Goal: Transaction & Acquisition: Purchase product/service

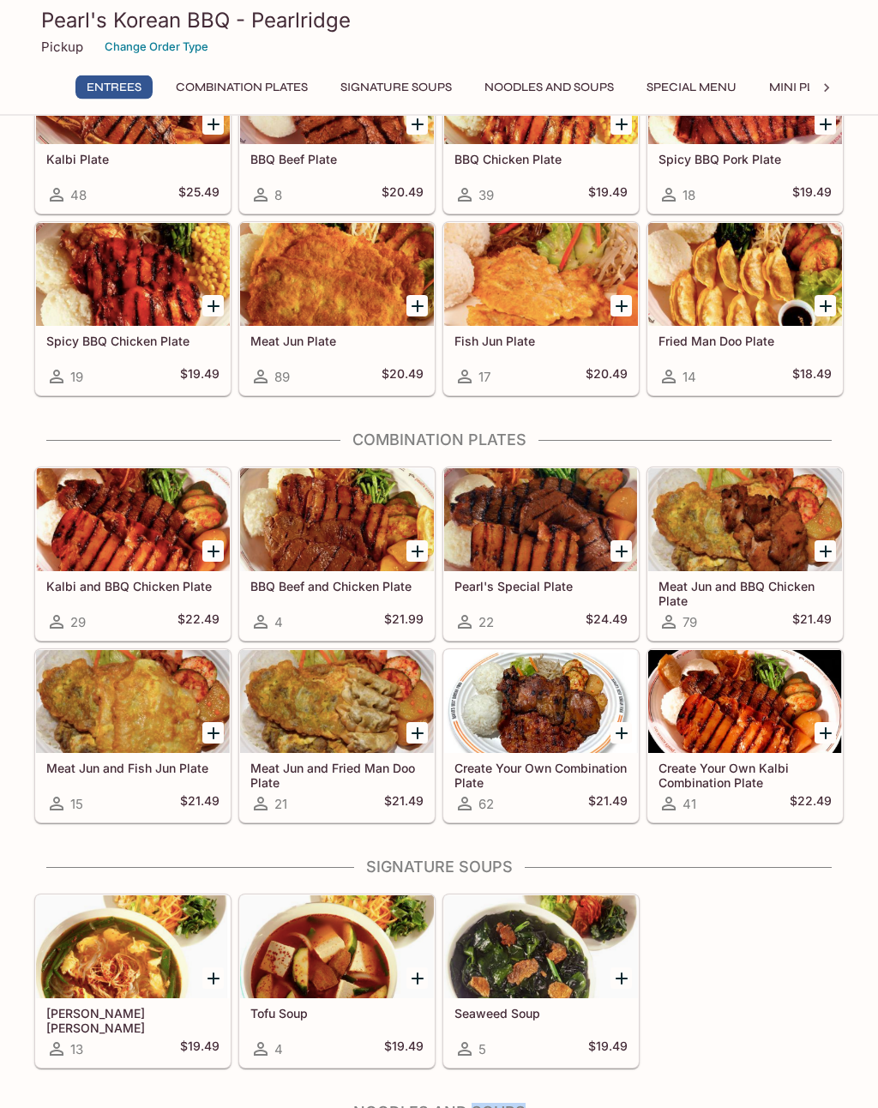
scroll to position [141, 0]
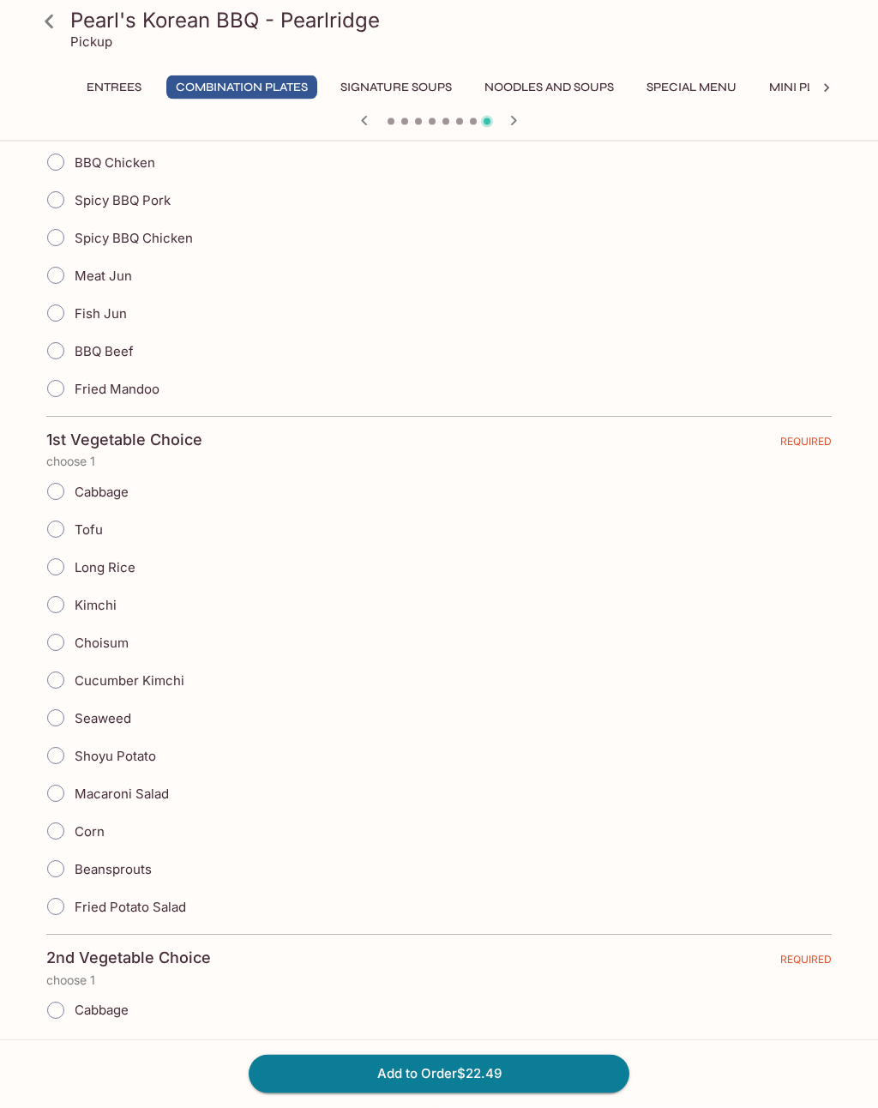
scroll to position [429, 0]
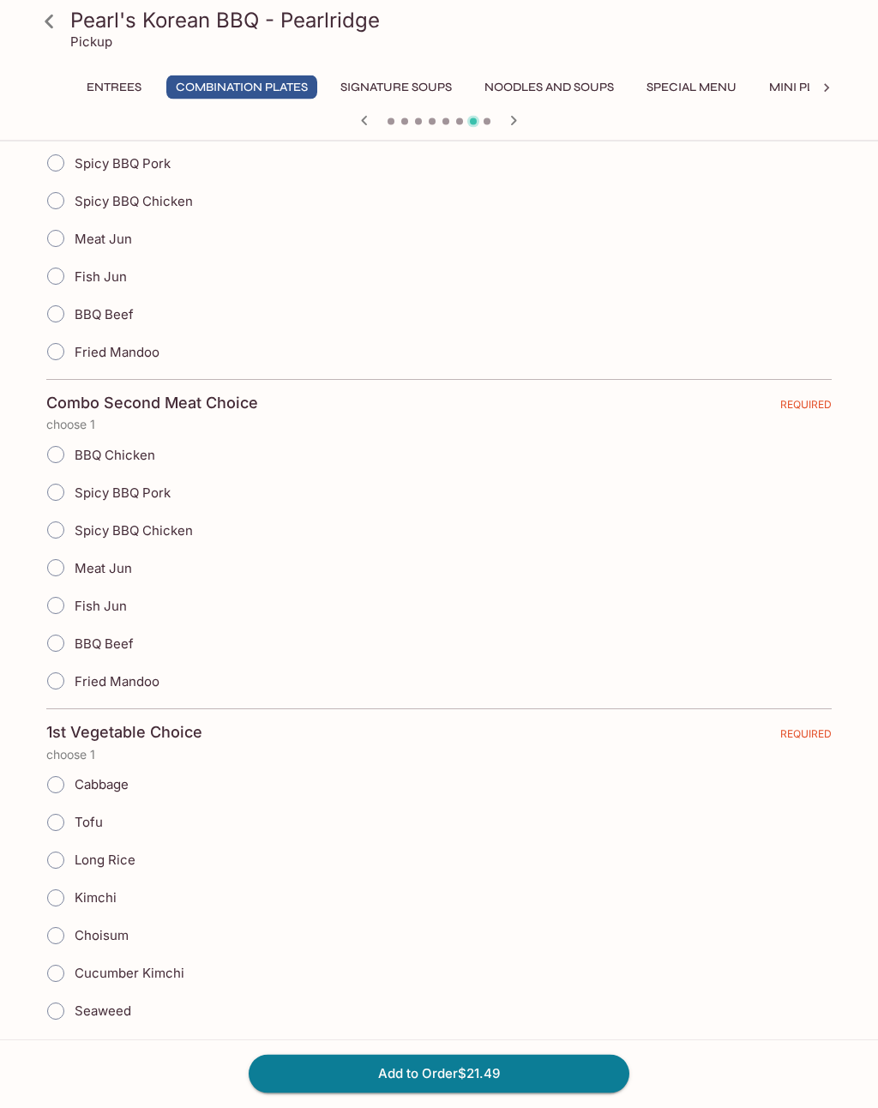
scroll to position [465, 0]
click at [44, 20] on icon at bounding box center [49, 22] width 30 height 30
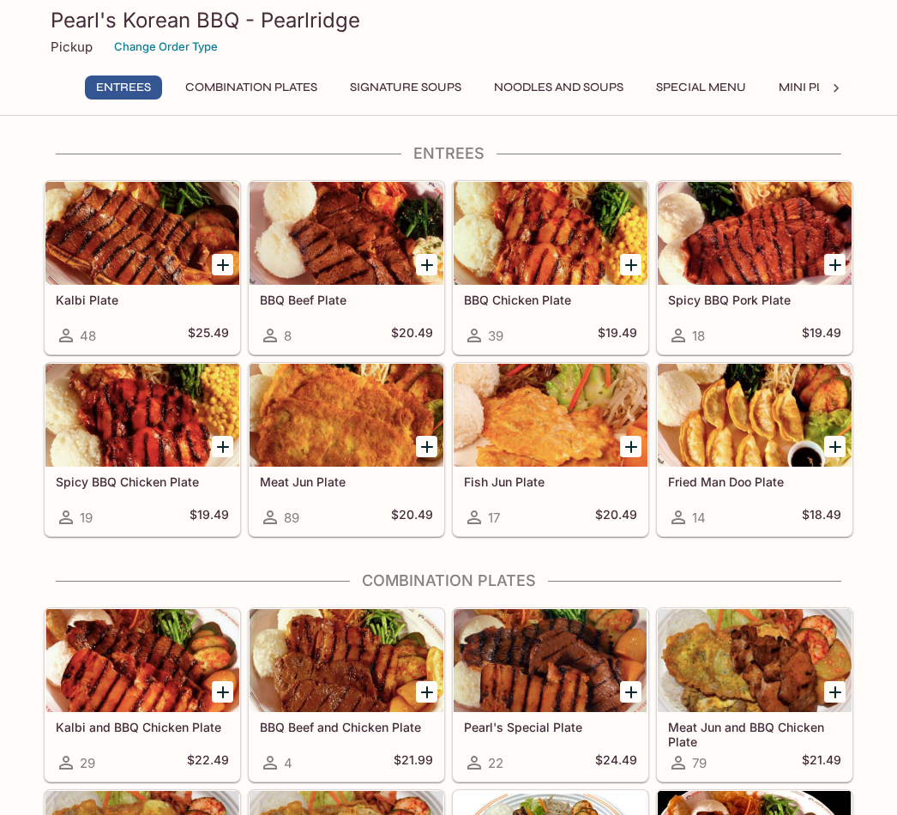
click at [841, 444] on icon "Add Fried Man Doo Plate" at bounding box center [835, 446] width 21 height 21
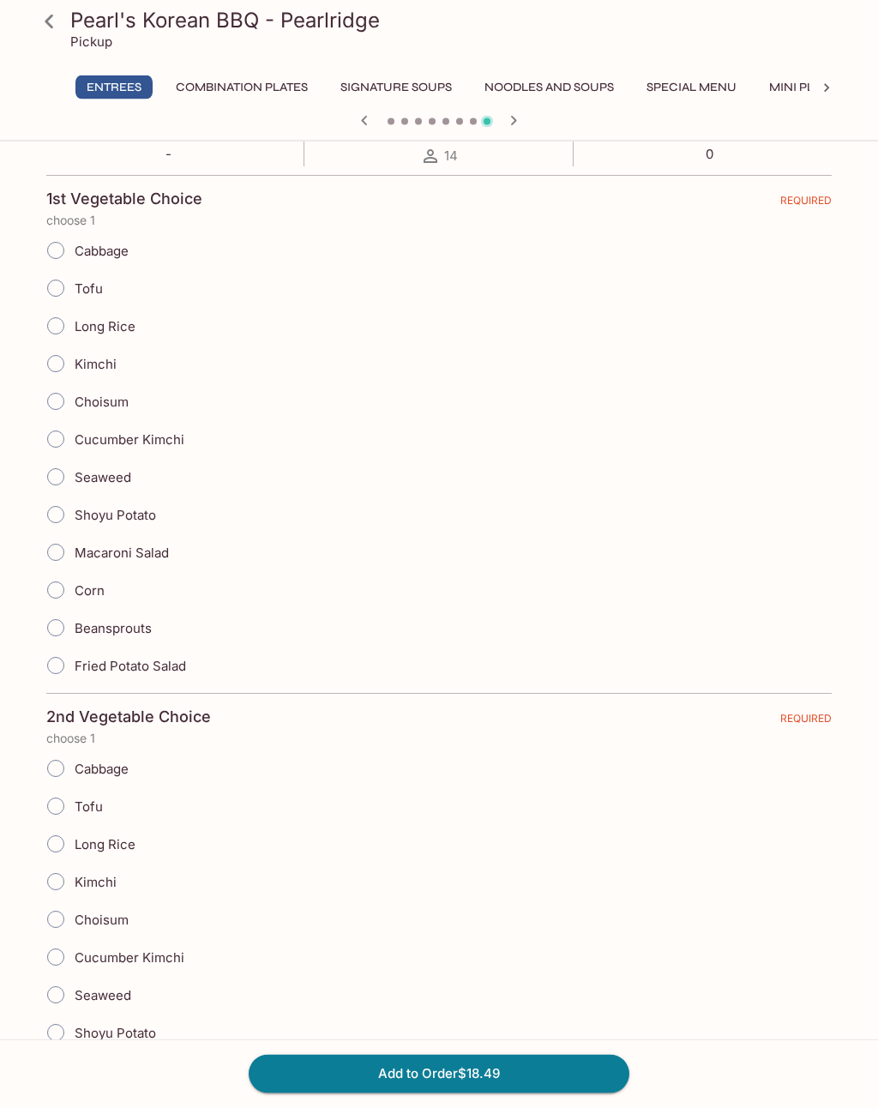
scroll to position [337, 0]
click at [143, 474] on div "Seaweed" at bounding box center [439, 480] width 786 height 38
click at [62, 477] on input "Seaweed" at bounding box center [56, 479] width 36 height 36
radio input "true"
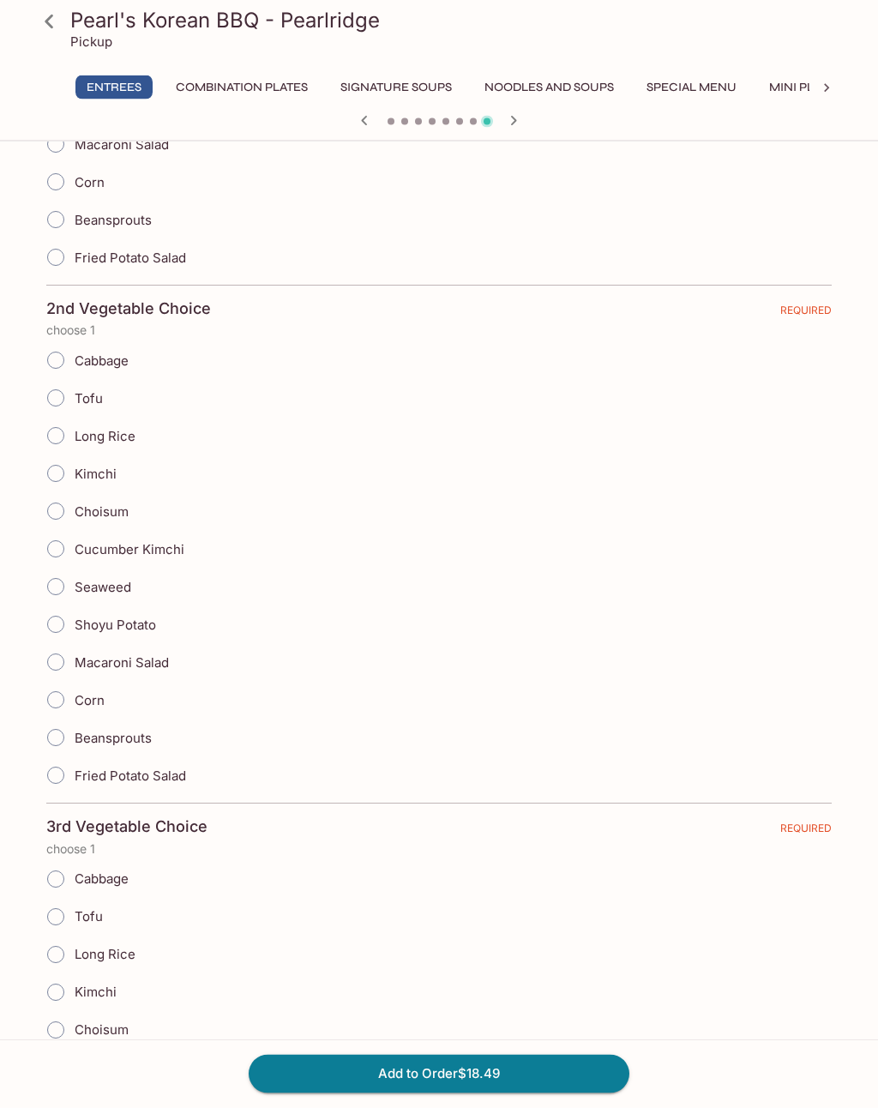
scroll to position [748, 0]
click at [64, 578] on input "Seaweed" at bounding box center [56, 587] width 36 height 36
radio input "true"
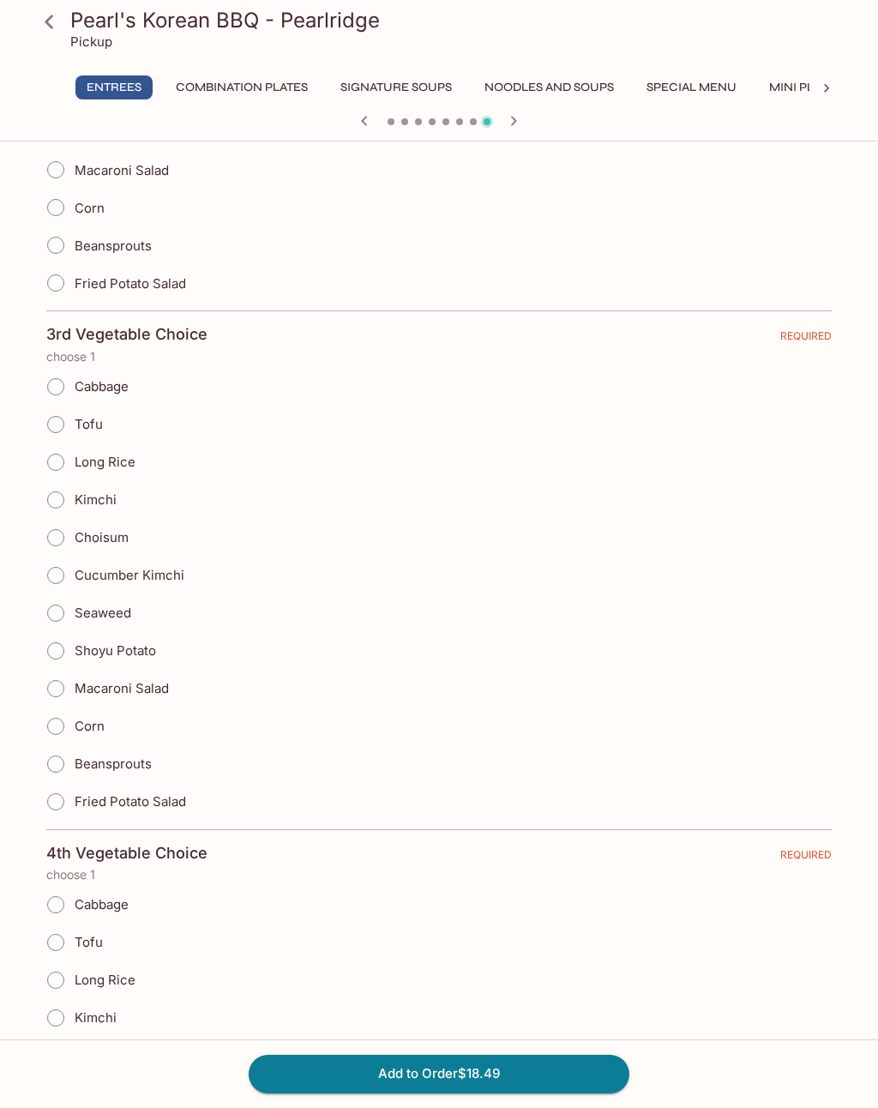
scroll to position [1277, 0]
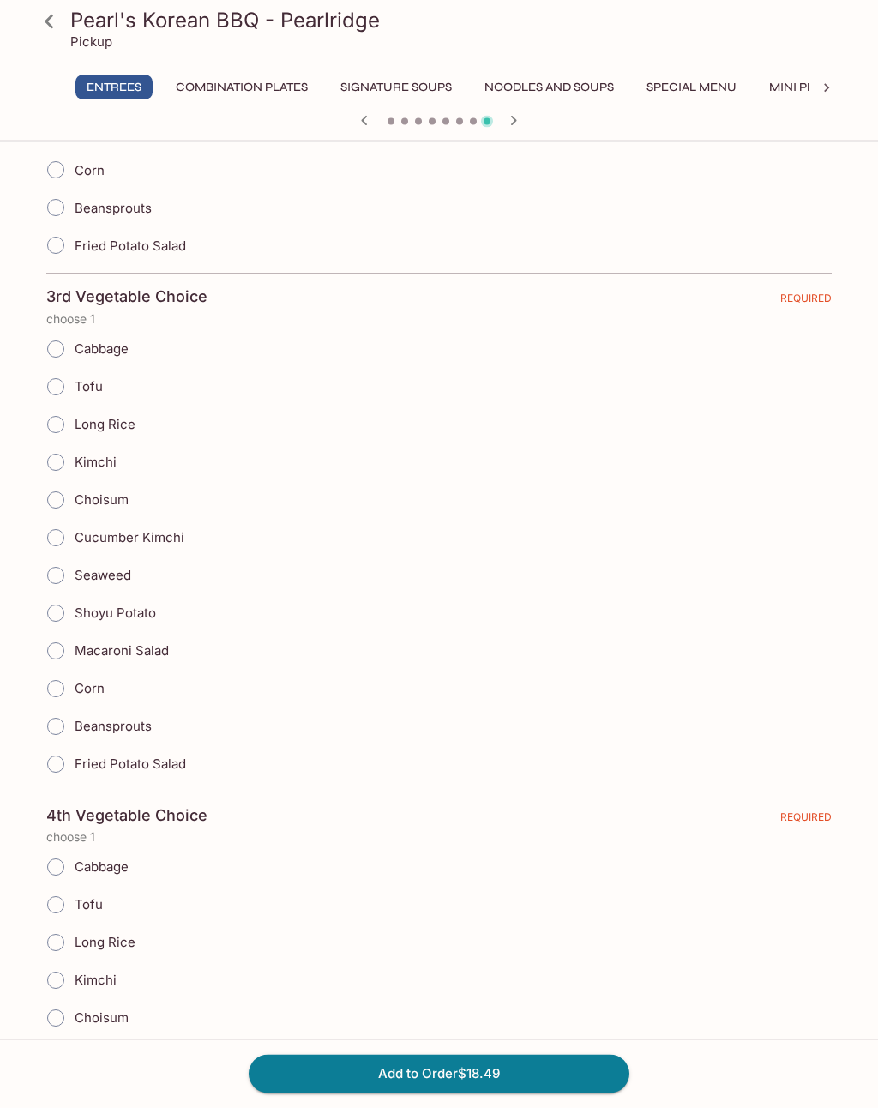
click at [71, 569] on input "Seaweed" at bounding box center [56, 576] width 36 height 36
radio input "true"
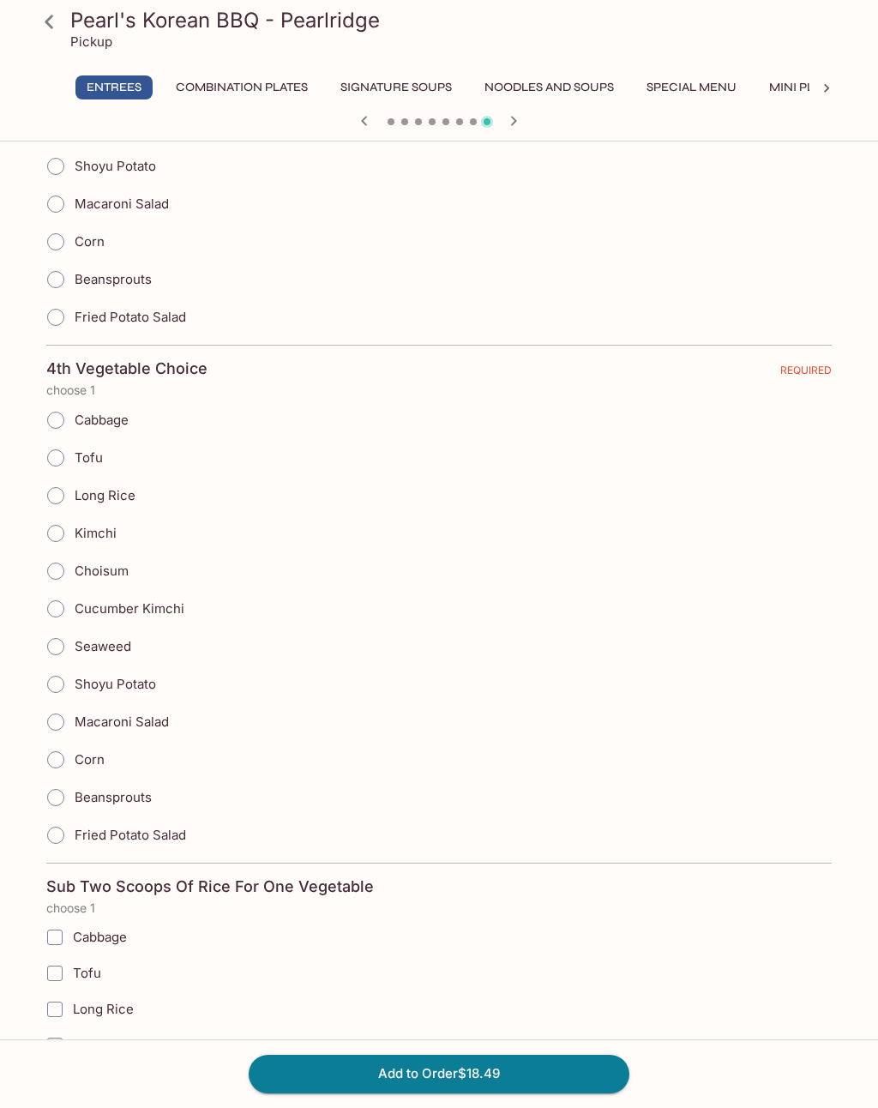
scroll to position [1779, 0]
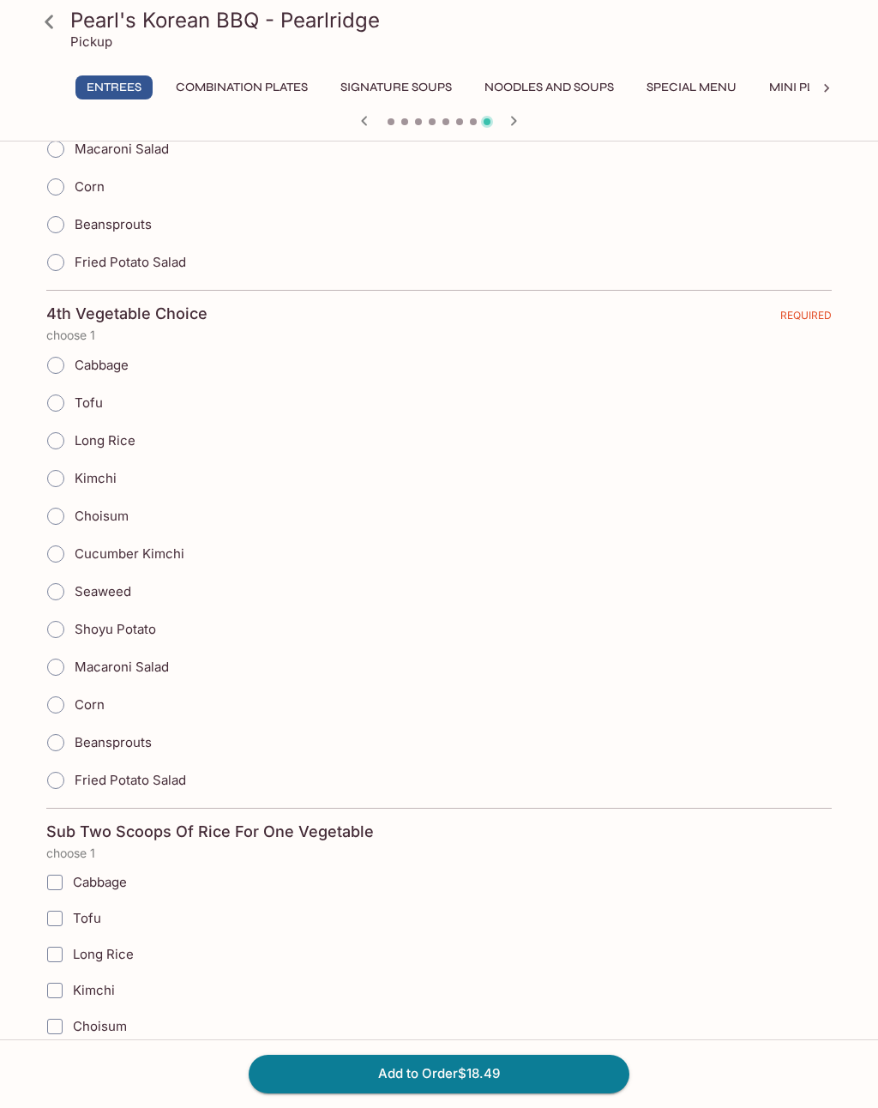
click at [69, 585] on input "Seaweed" at bounding box center [56, 592] width 36 height 36
radio input "true"
click at [548, 1093] on button "Add to Order $18.49" at bounding box center [439, 1074] width 381 height 38
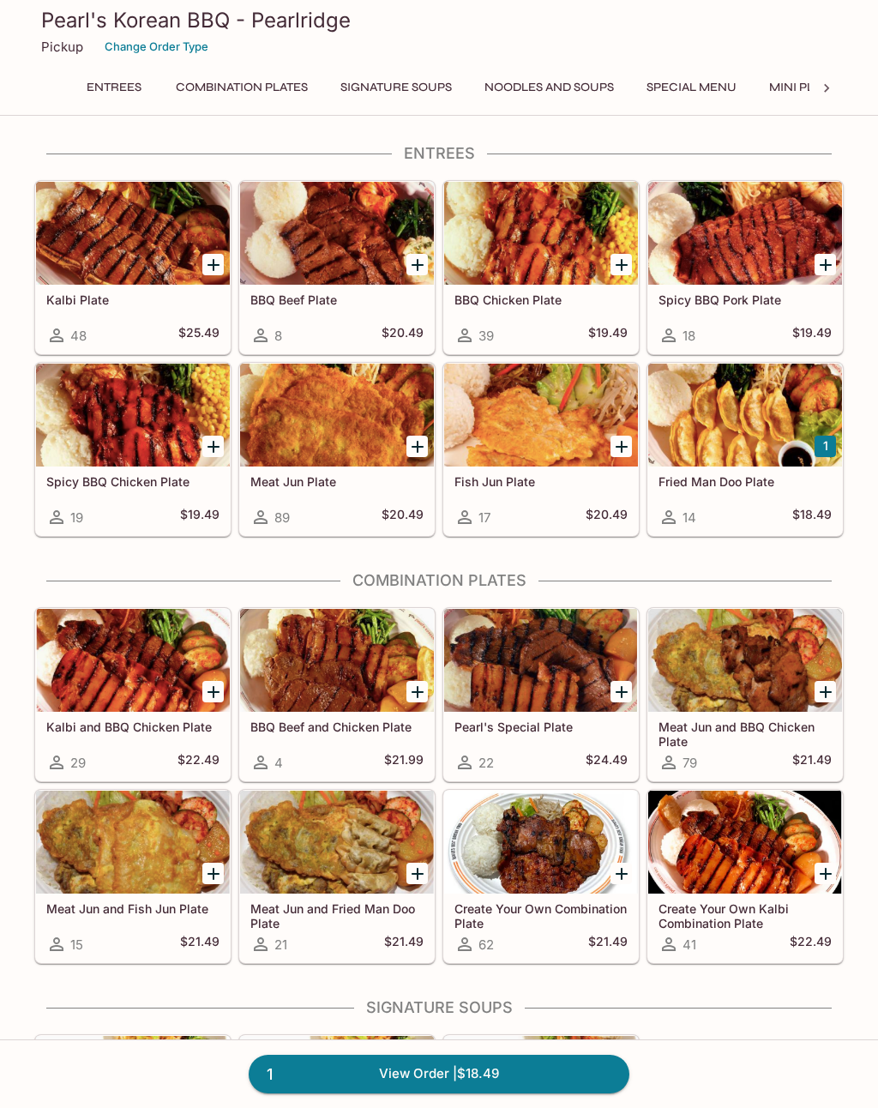
click at [758, 407] on div at bounding box center [745, 415] width 194 height 103
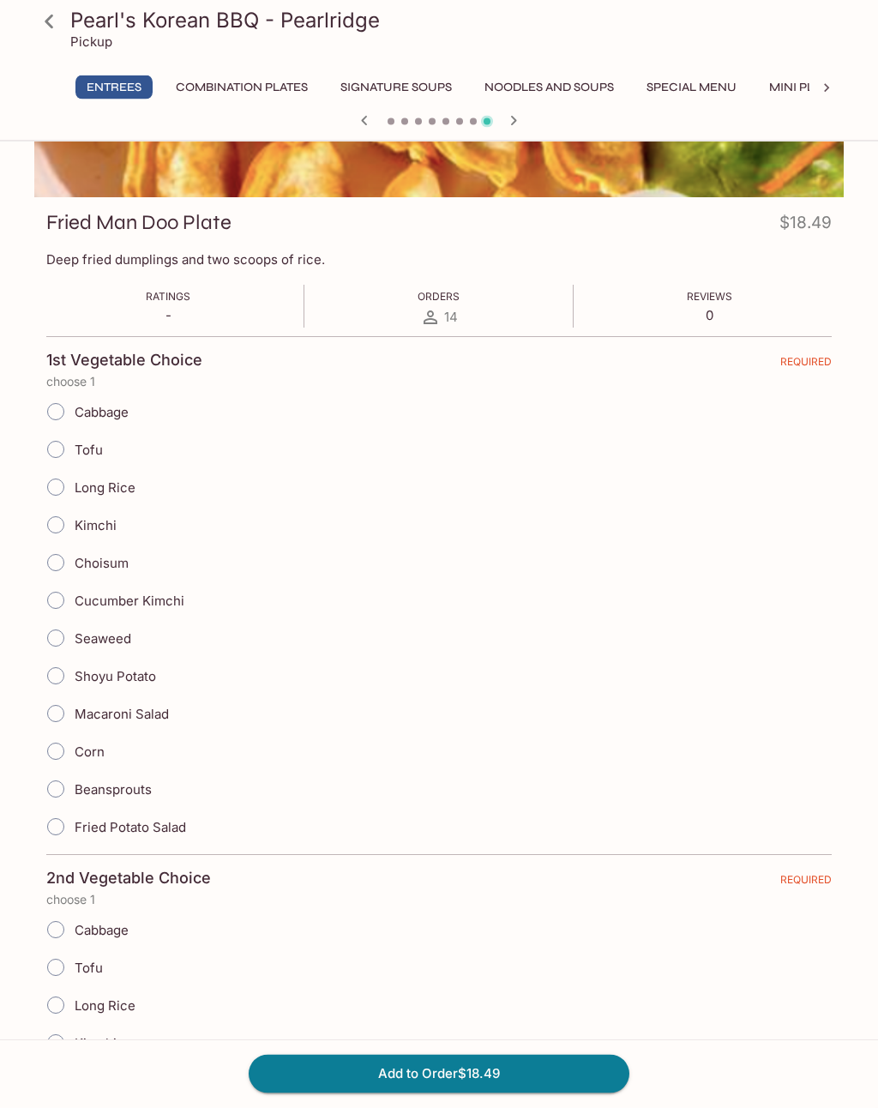
scroll to position [210, 0]
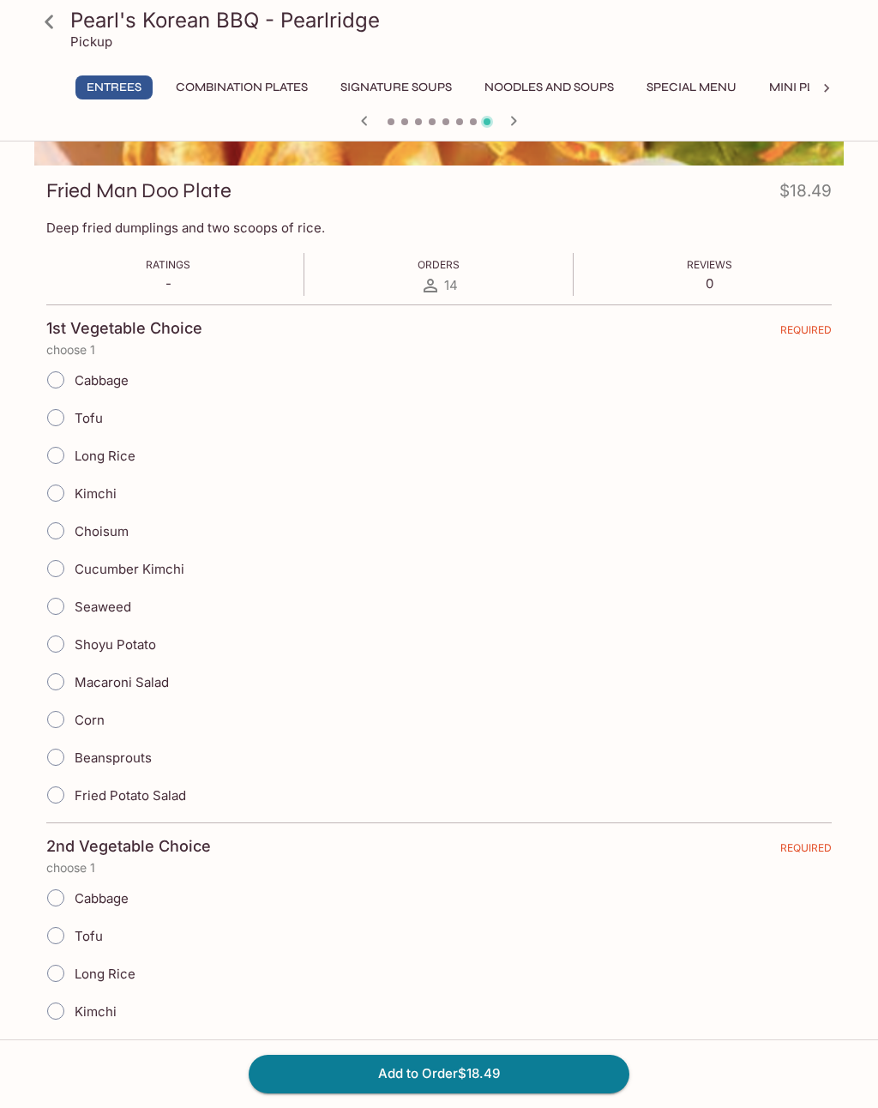
click at [67, 418] on input "Tofu" at bounding box center [56, 418] width 36 height 36
radio input "true"
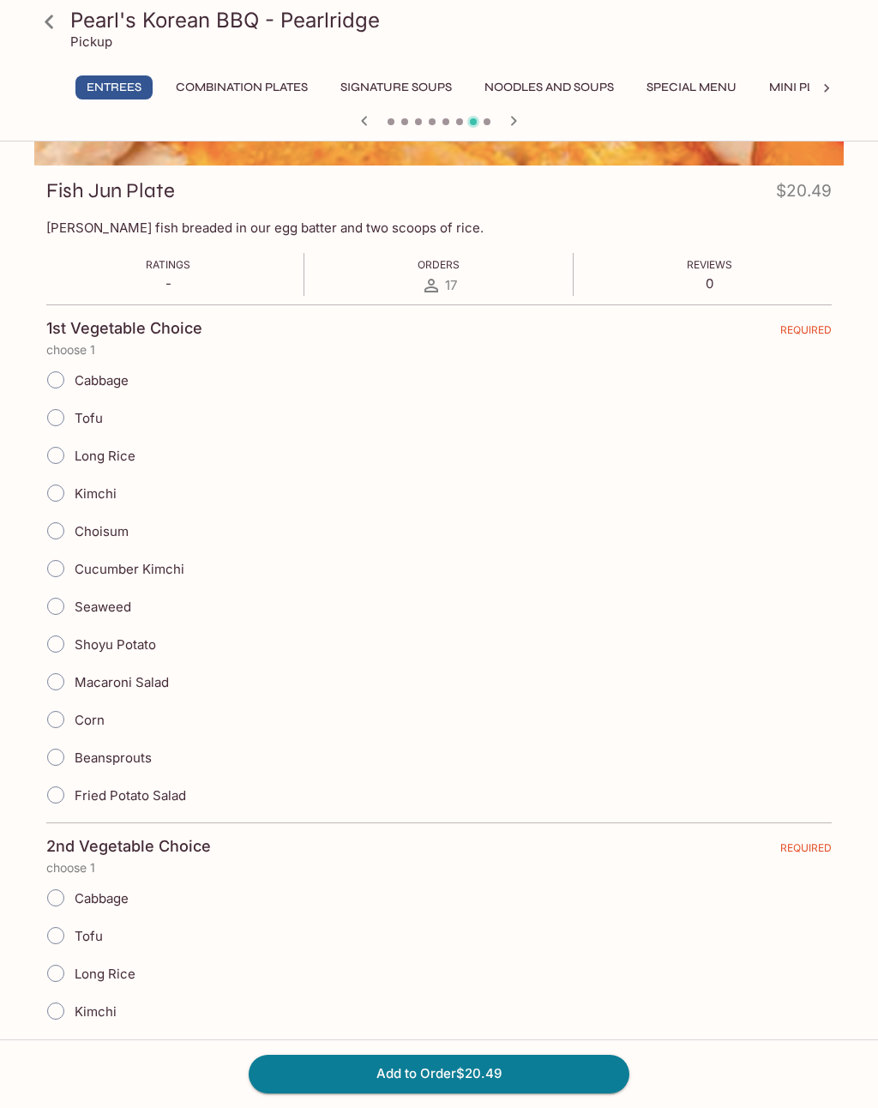
click at [48, 12] on icon at bounding box center [49, 22] width 30 height 30
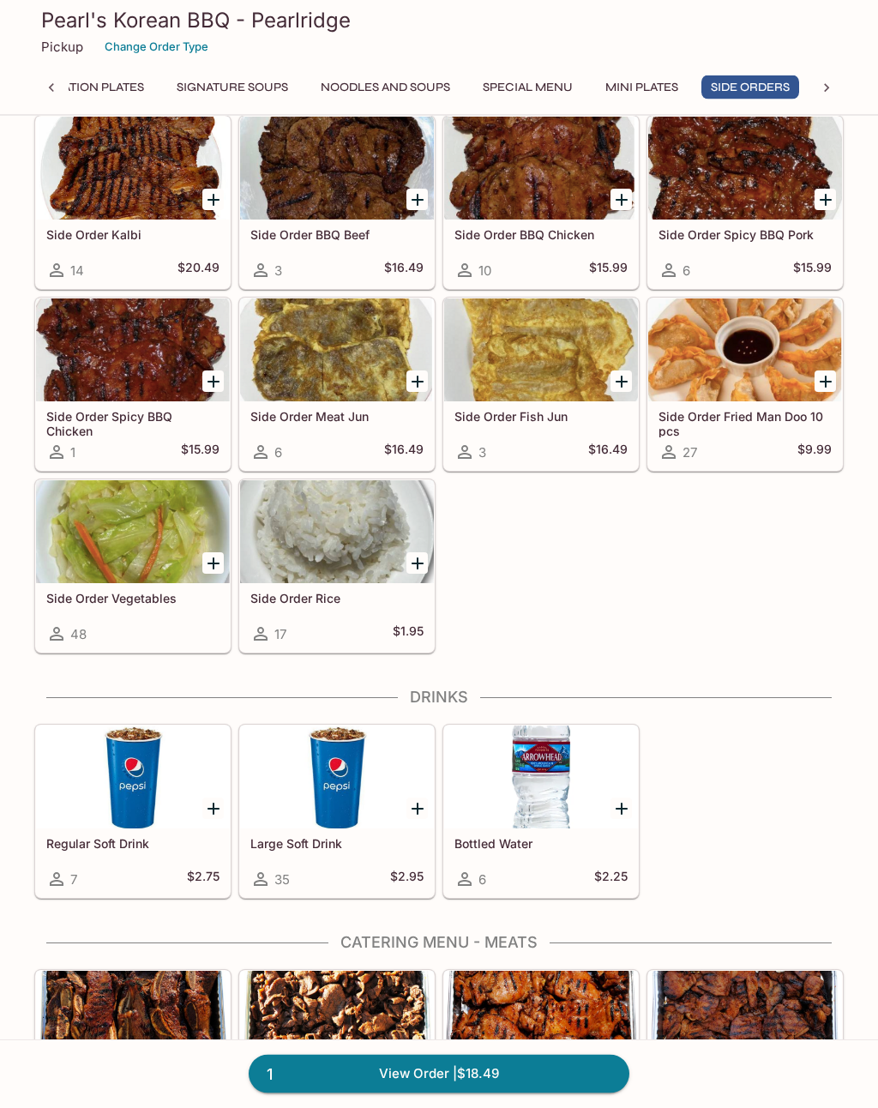
scroll to position [2082, 0]
click at [485, 1093] on link "1 View Order | $18.49" at bounding box center [439, 1074] width 381 height 38
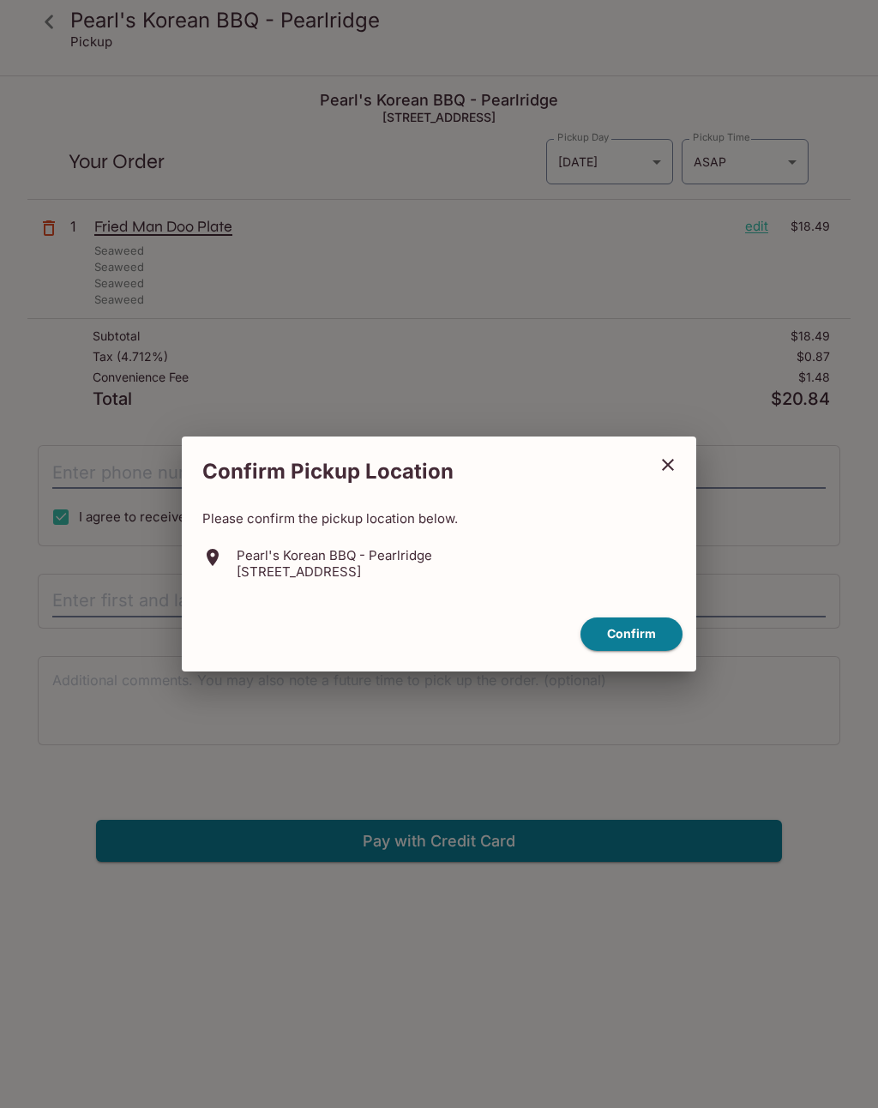
click at [683, 484] on button "close" at bounding box center [668, 464] width 43 height 43
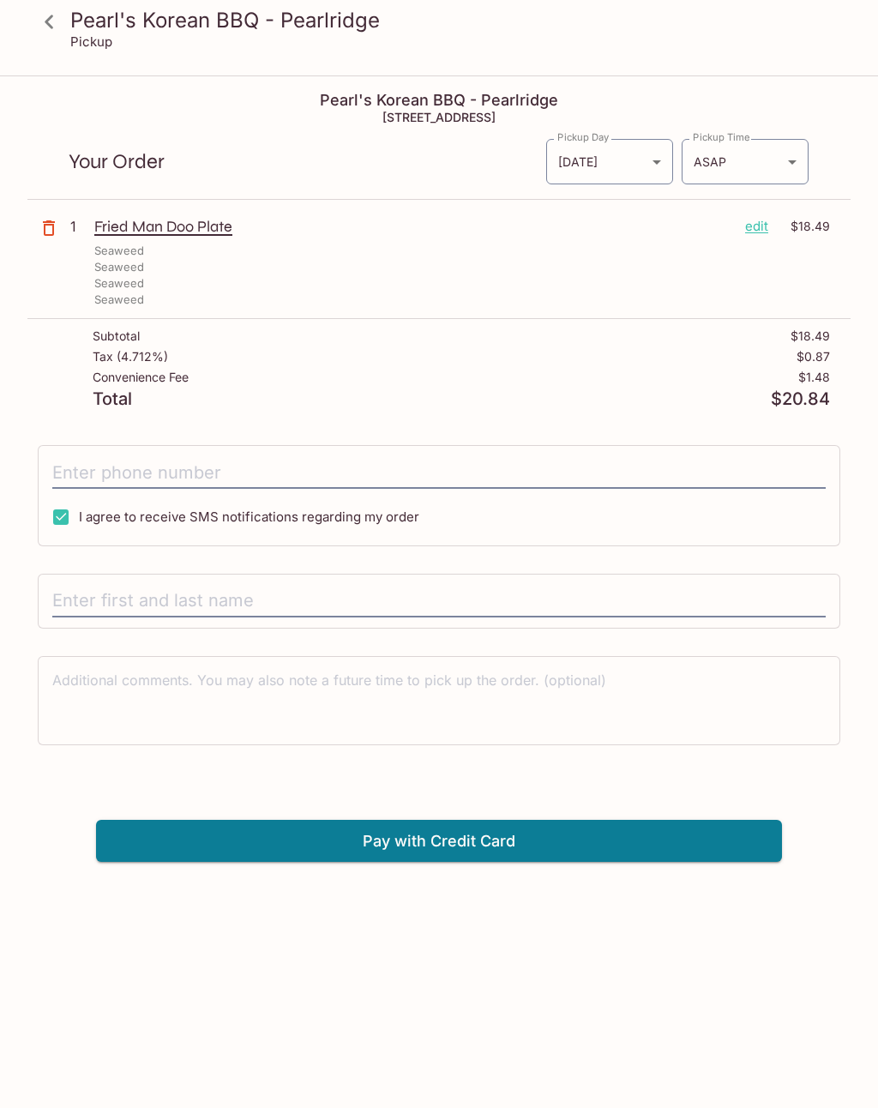
click at [45, 4] on link at bounding box center [48, 21] width 43 height 43
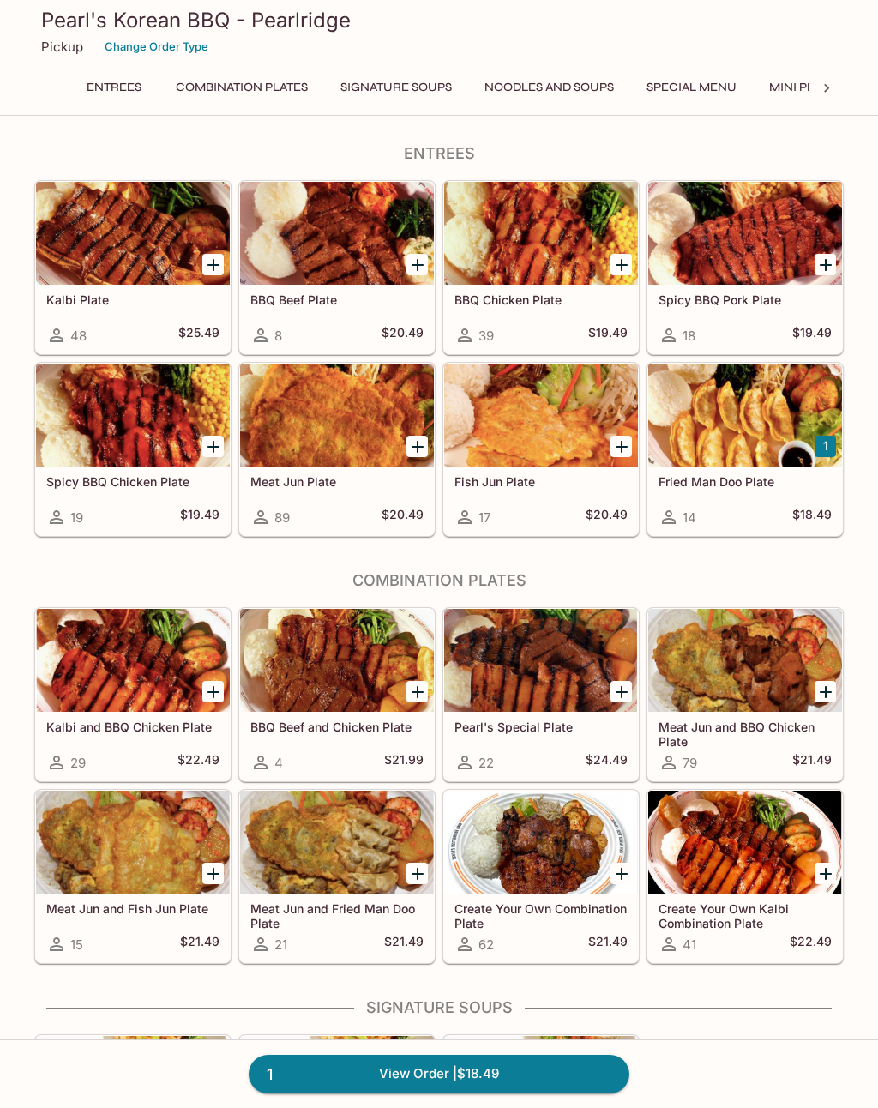
click at [768, 412] on div at bounding box center [745, 415] width 194 height 103
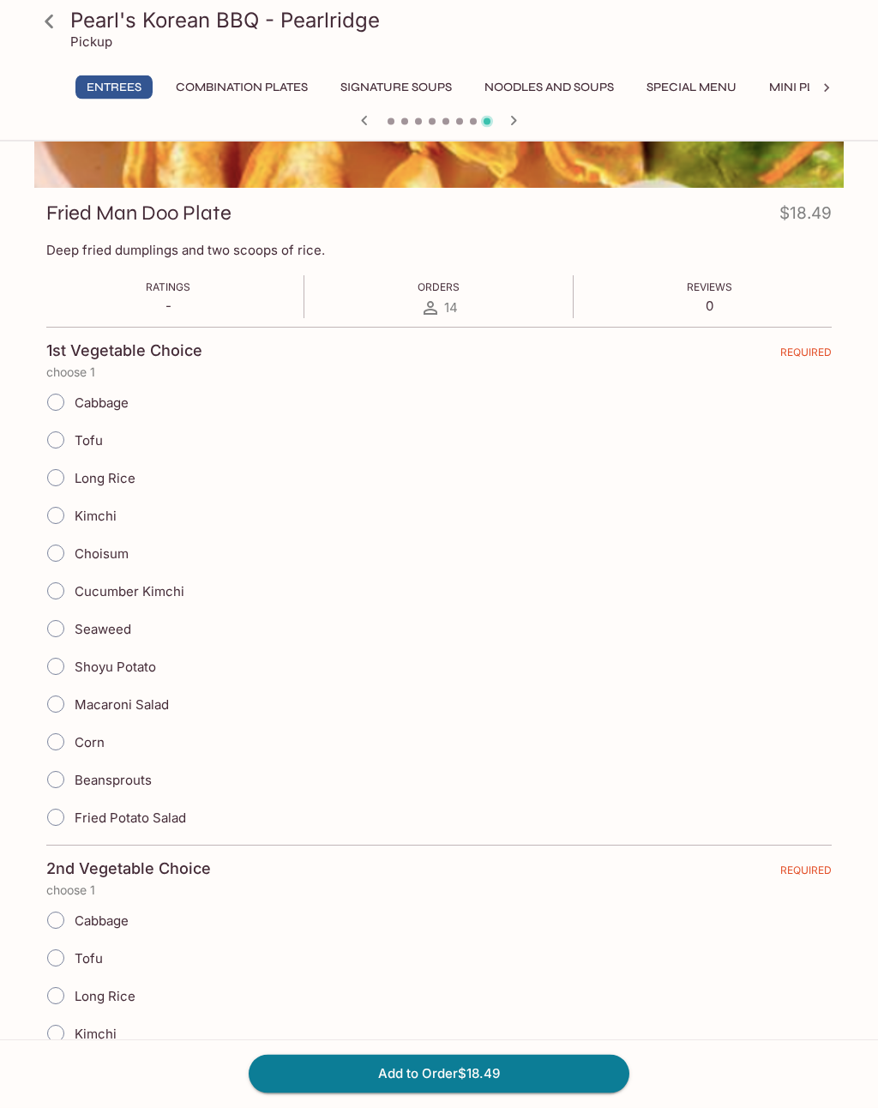
scroll to position [213, 0]
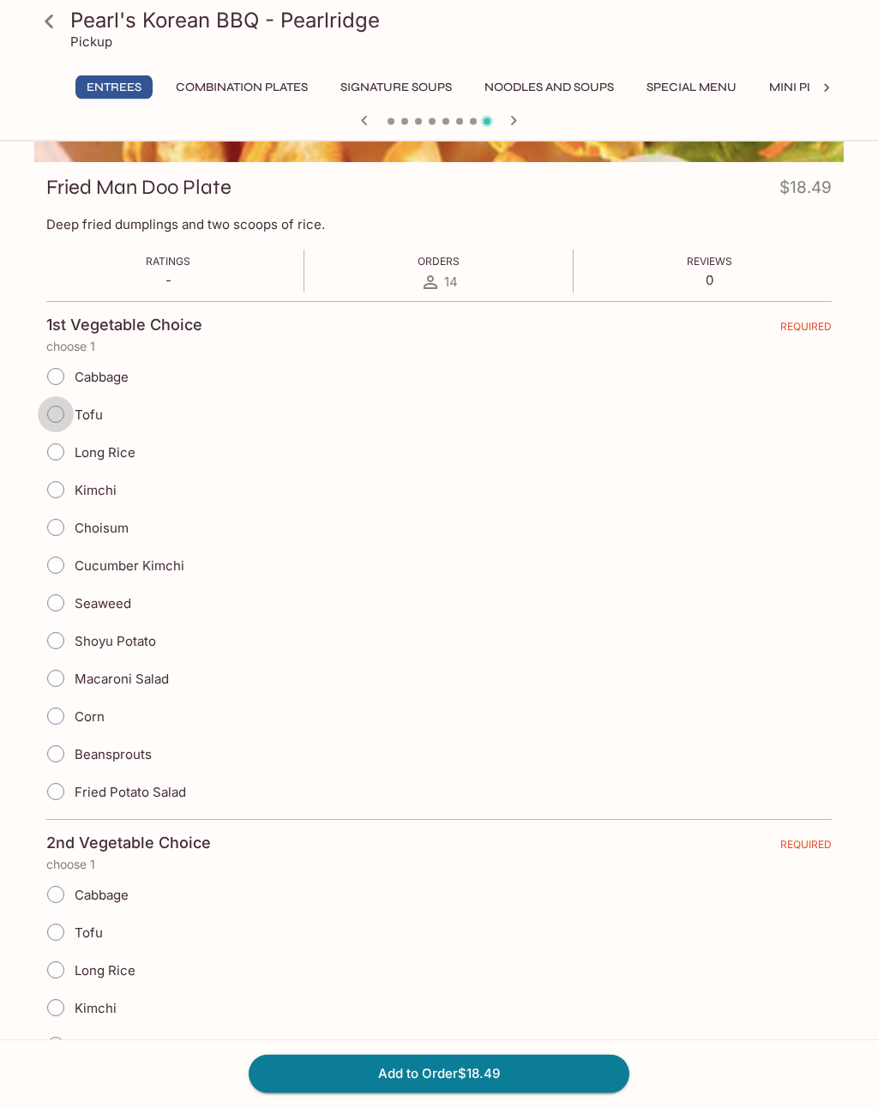
click at [65, 404] on input "Tofu" at bounding box center [56, 415] width 36 height 36
radio input "true"
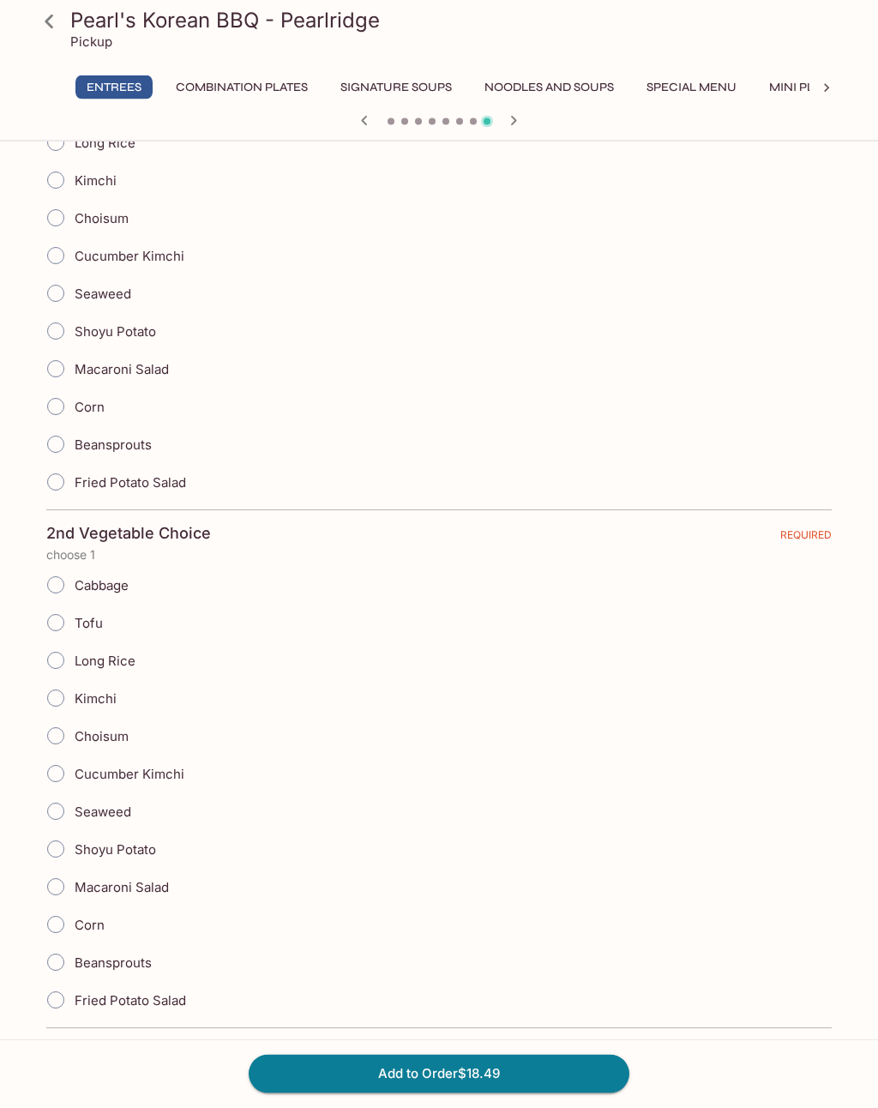
scroll to position [558, 0]
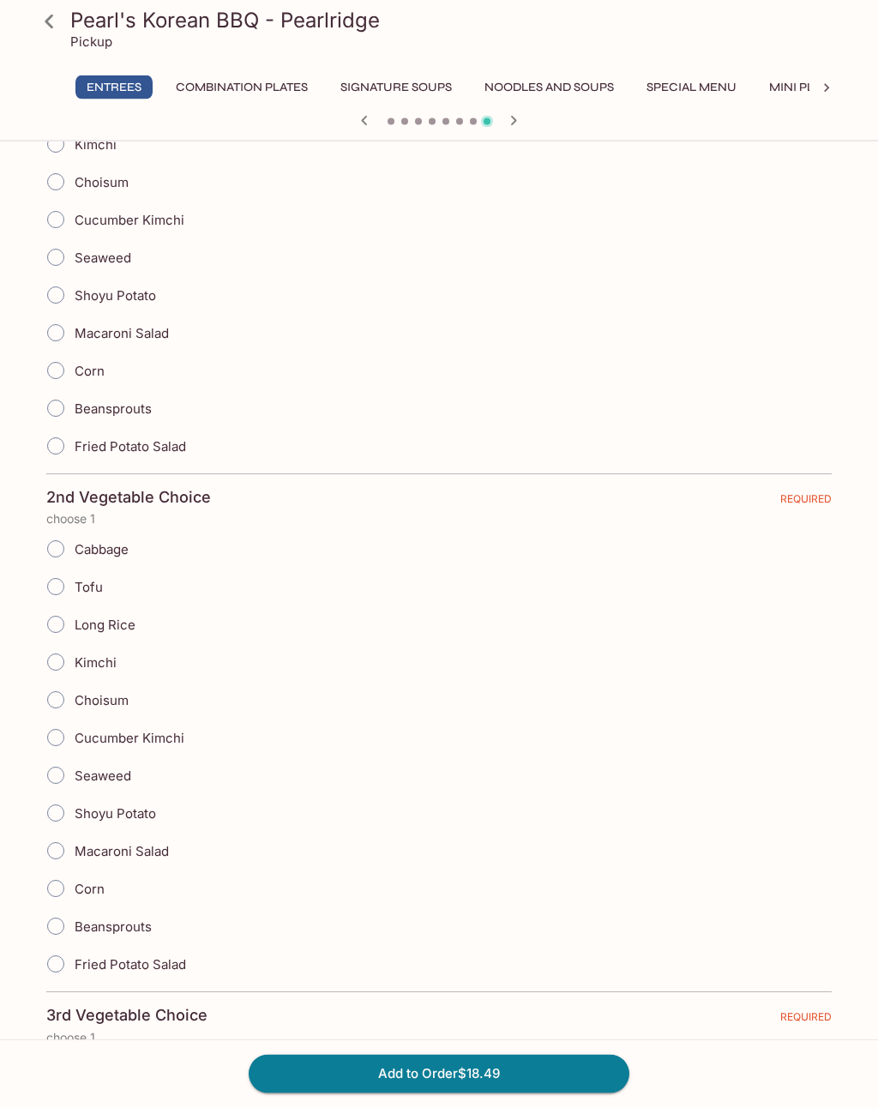
click at [67, 574] on input "Tofu" at bounding box center [56, 587] width 36 height 36
radio input "true"
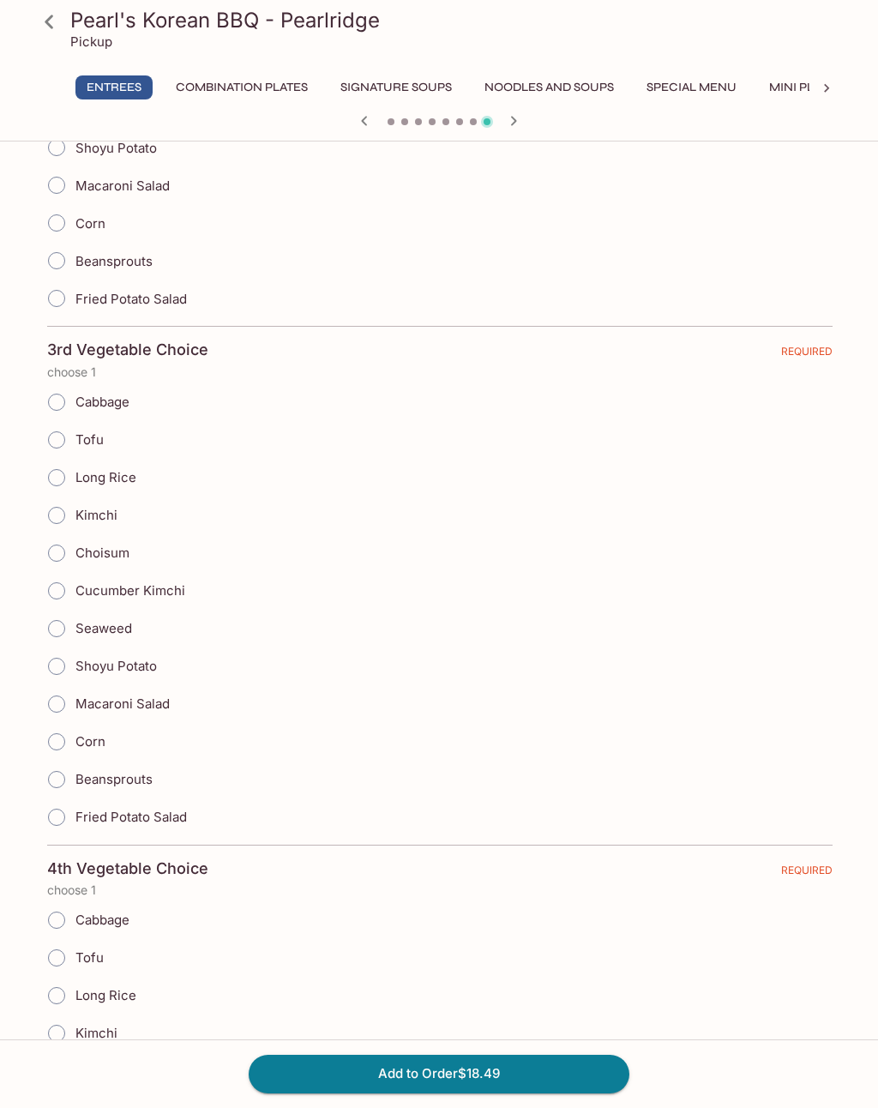
scroll to position [1275, 0]
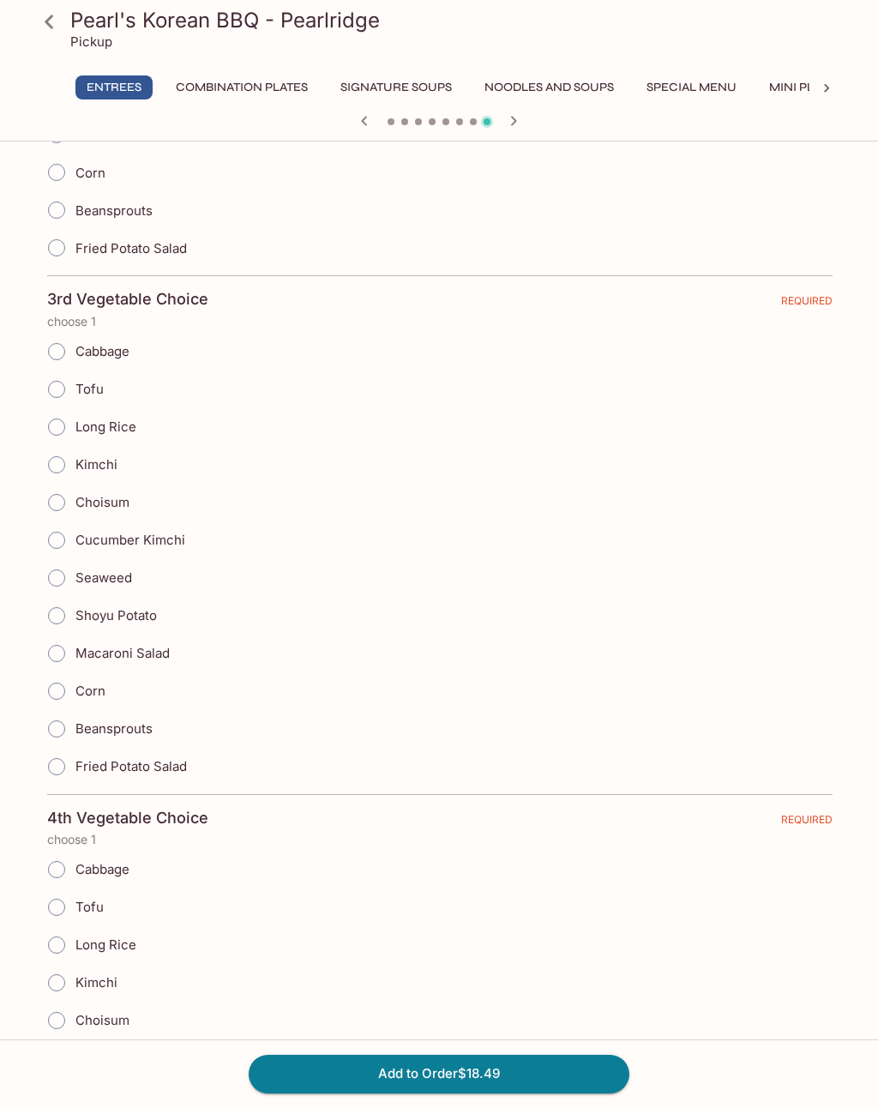
click at [76, 532] on span "Cucumber Kimchi" at bounding box center [130, 540] width 110 height 16
click at [75, 531] on input "Cucumber Kimchi" at bounding box center [57, 540] width 36 height 36
radio input "true"
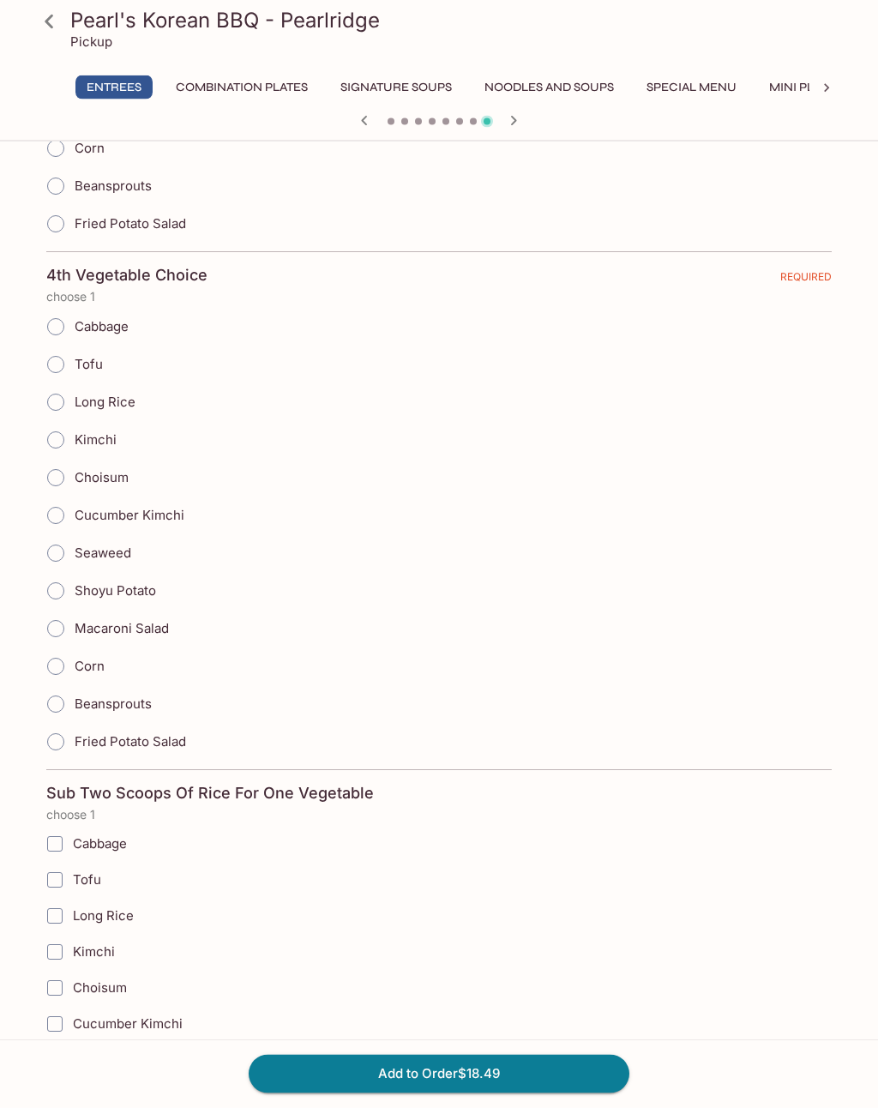
scroll to position [1828, 0]
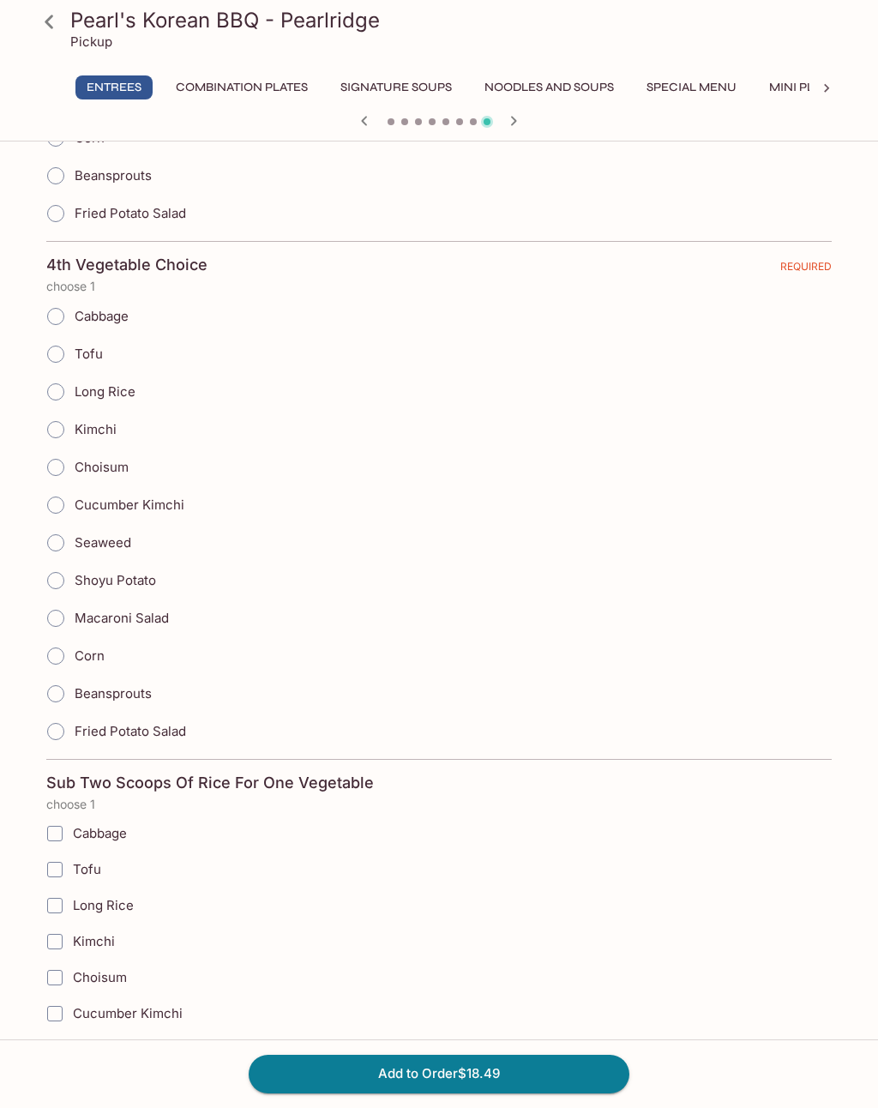
click at [68, 718] on input "Fried Potato Salad" at bounding box center [56, 731] width 36 height 36
radio input "true"
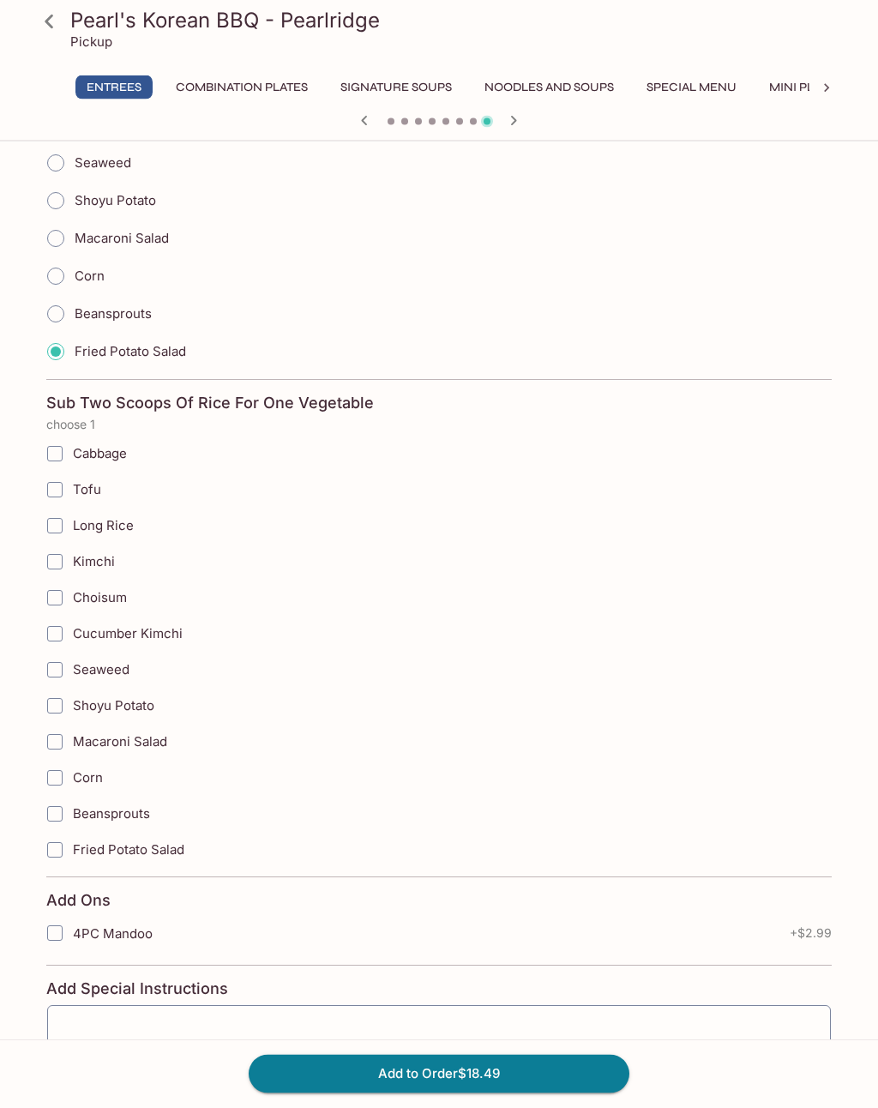
scroll to position [2208, 0]
click at [547, 1093] on button "Add to Order $18.49" at bounding box center [439, 1074] width 381 height 38
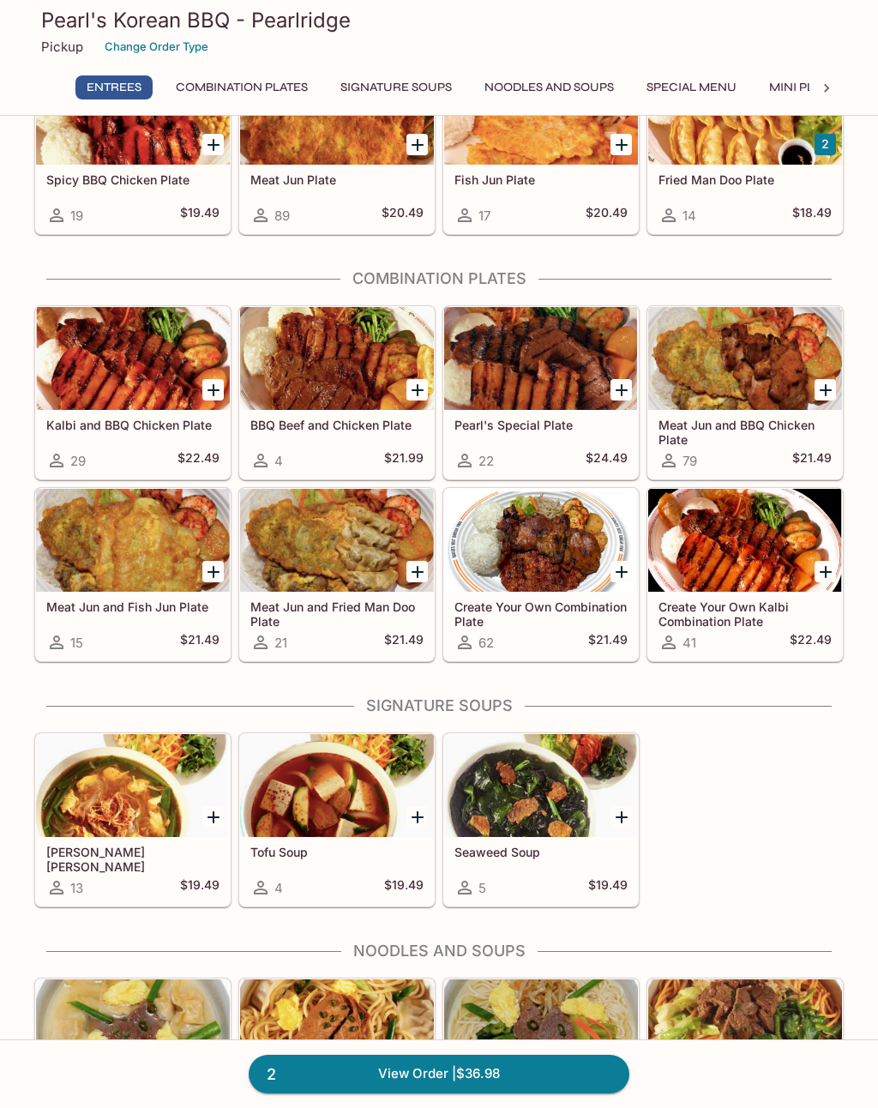
scroll to position [323, 0]
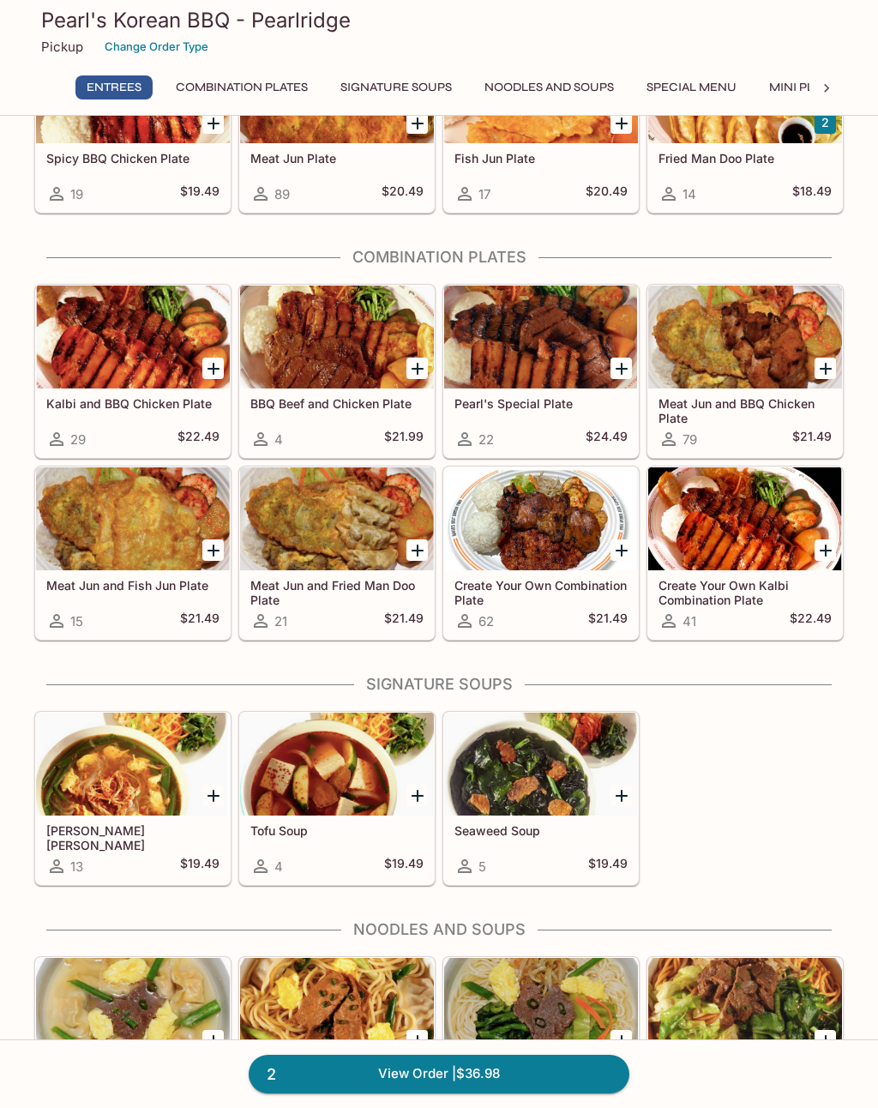
click at [364, 509] on div at bounding box center [337, 518] width 194 height 103
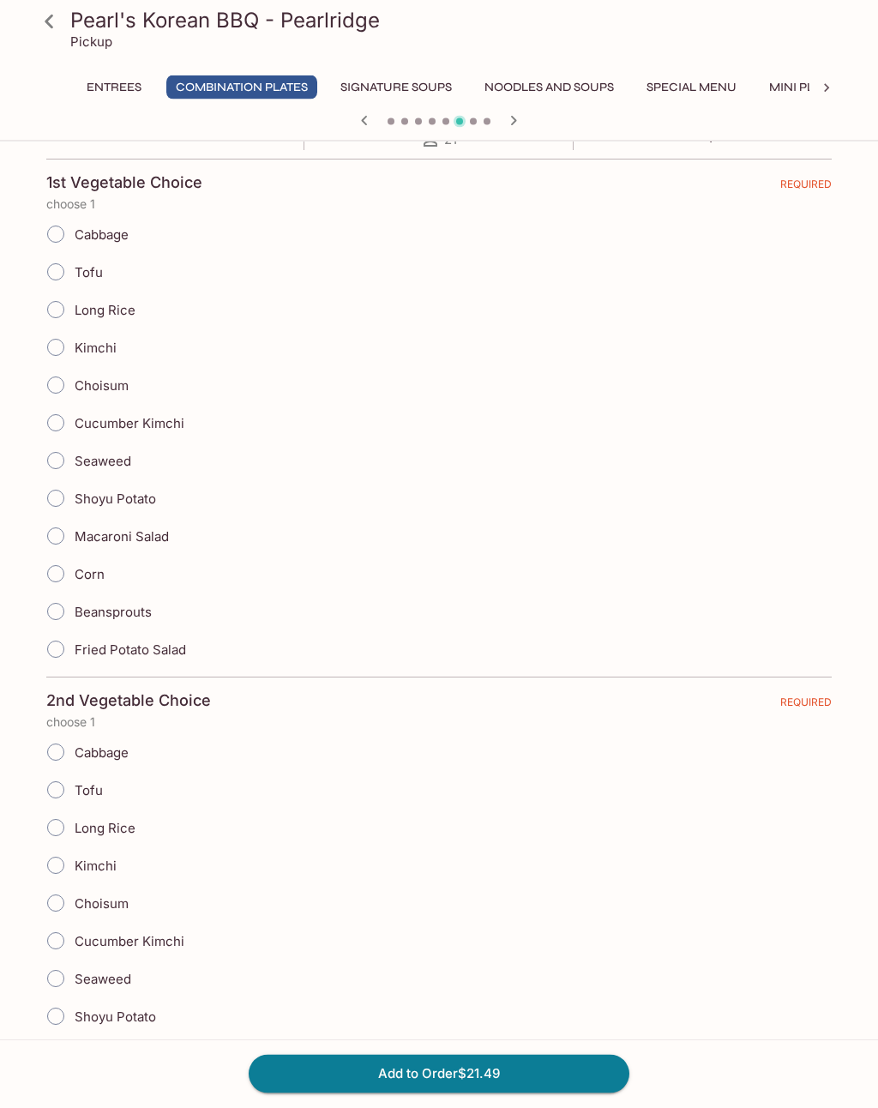
scroll to position [411, 0]
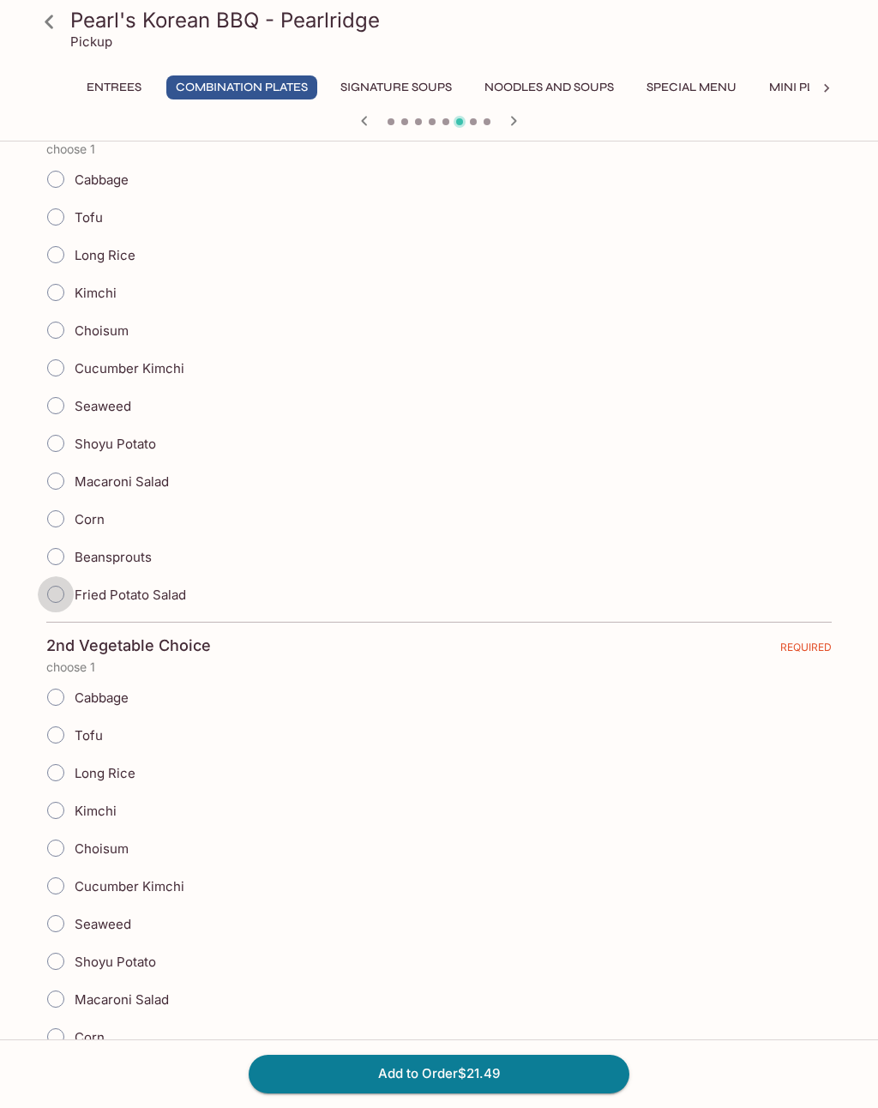
click at [57, 596] on input "Fried Potato Salad" at bounding box center [56, 594] width 36 height 36
radio input "true"
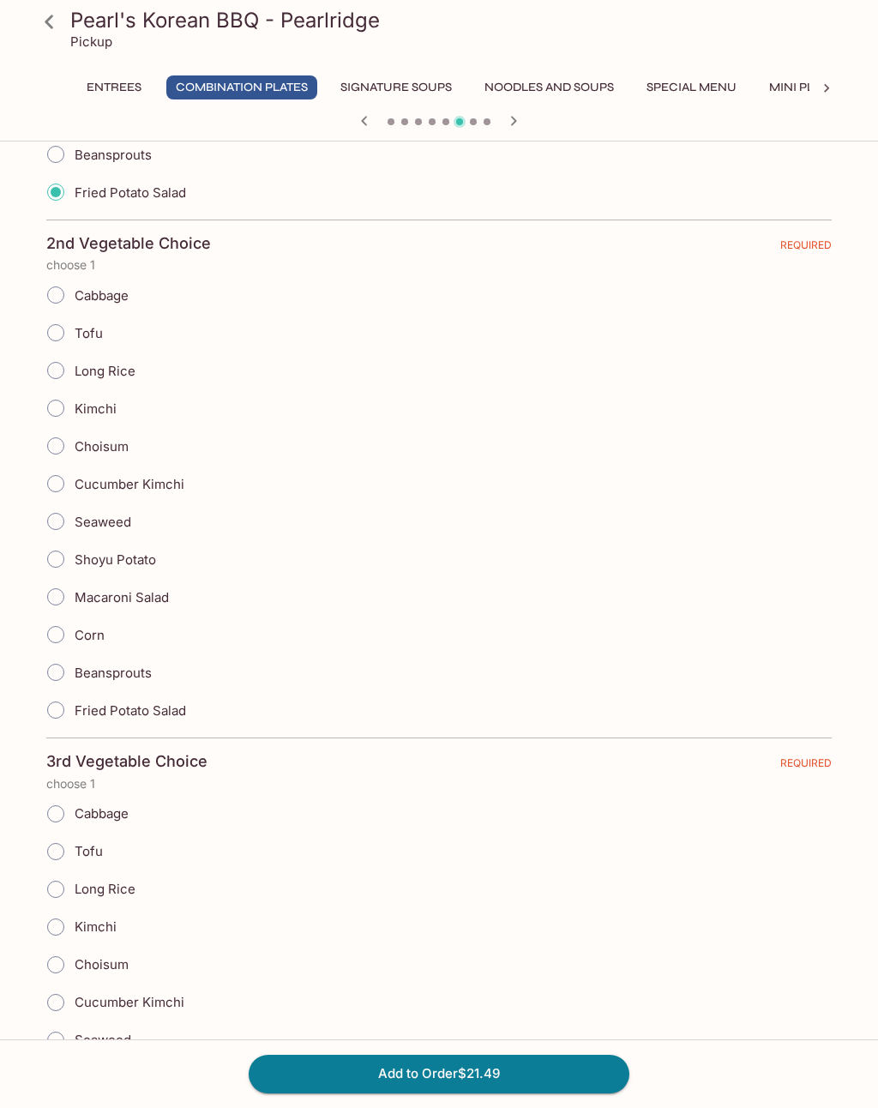
scroll to position [834, 0]
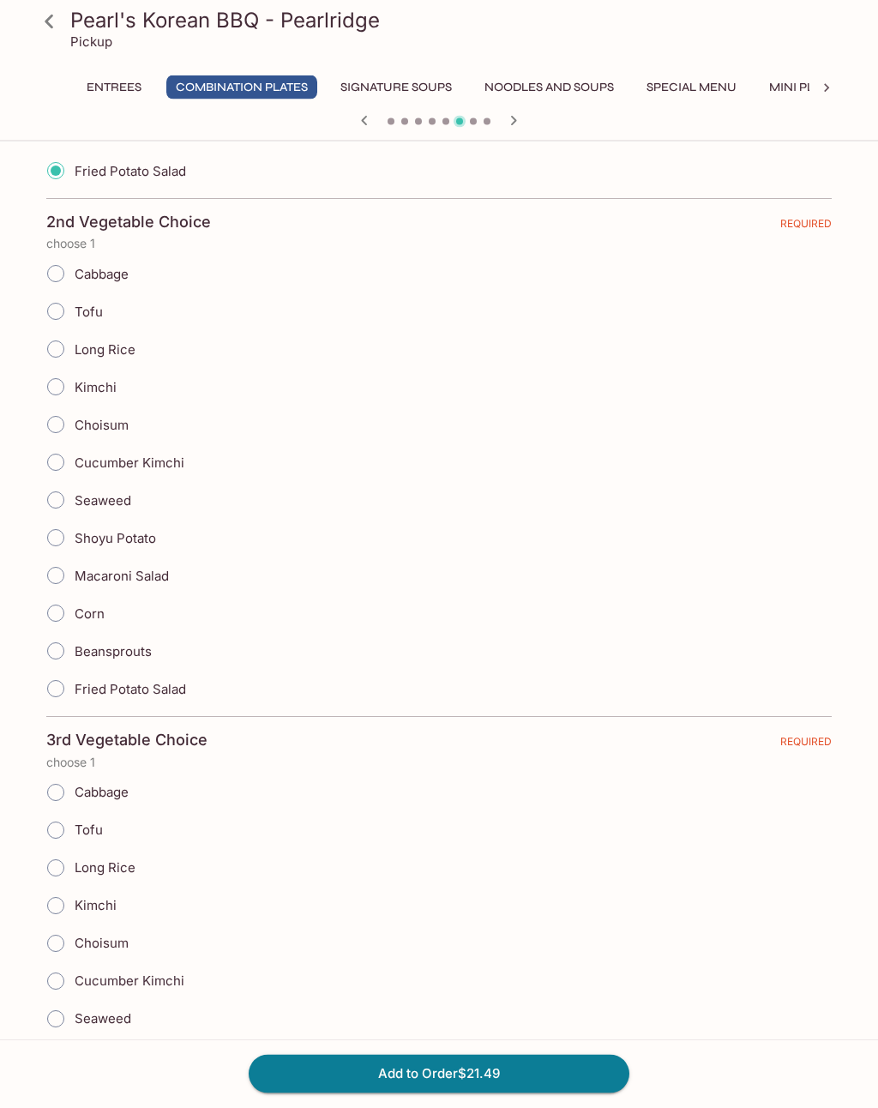
click at [63, 682] on input "Fried Potato Salad" at bounding box center [56, 689] width 36 height 36
radio input "true"
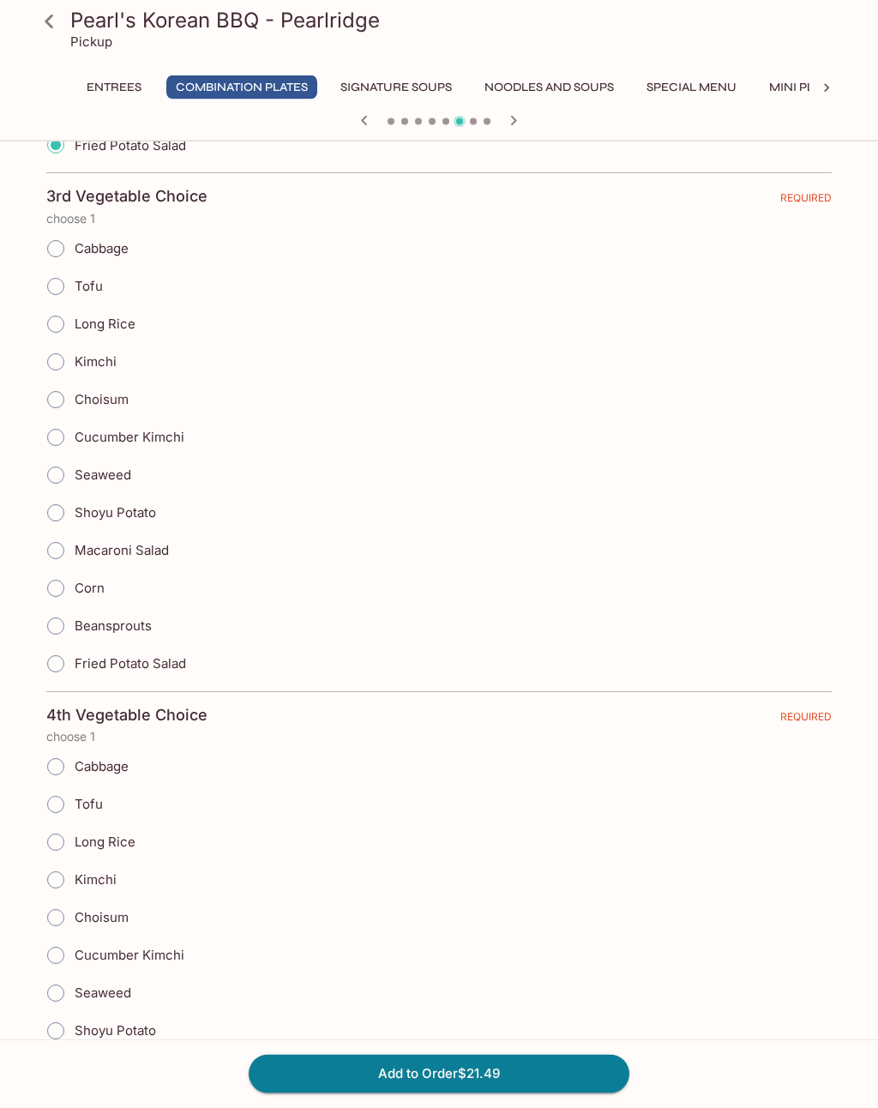
click at [60, 654] on input "Fried Potato Salad" at bounding box center [56, 665] width 36 height 36
radio input "true"
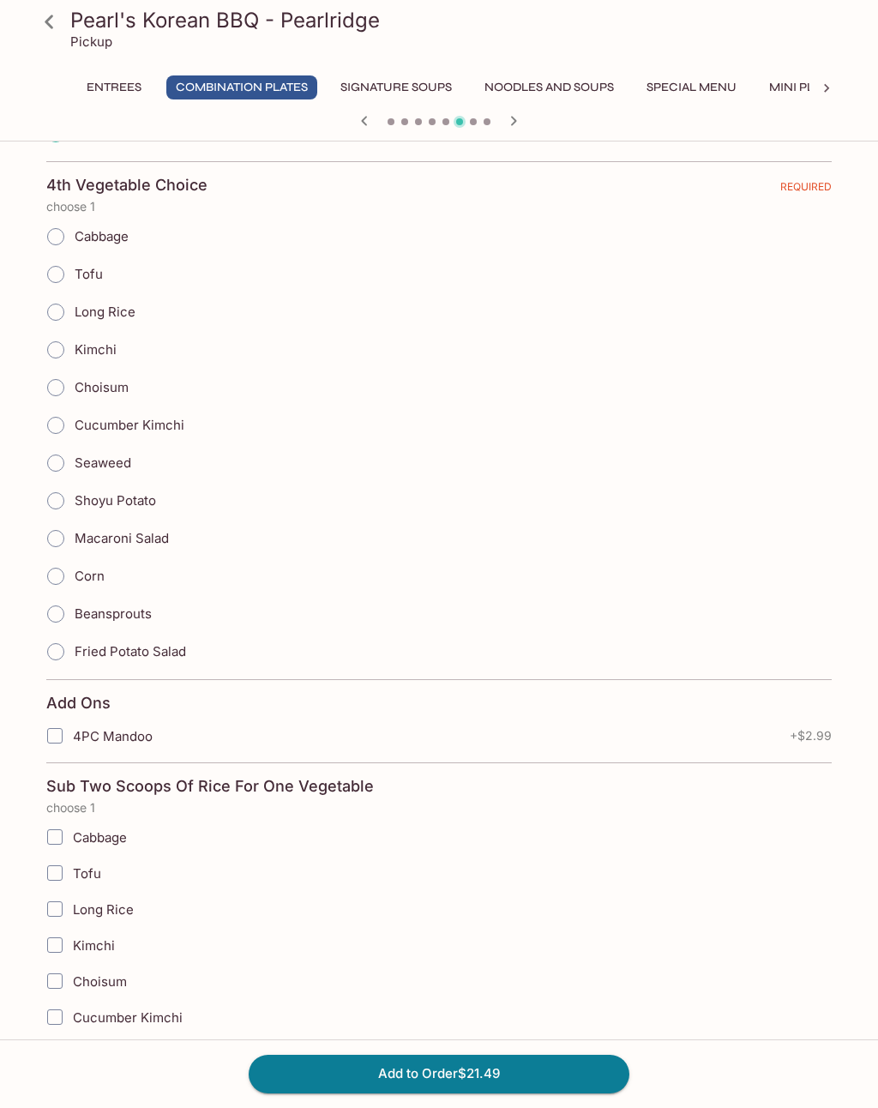
scroll to position [1911, 0]
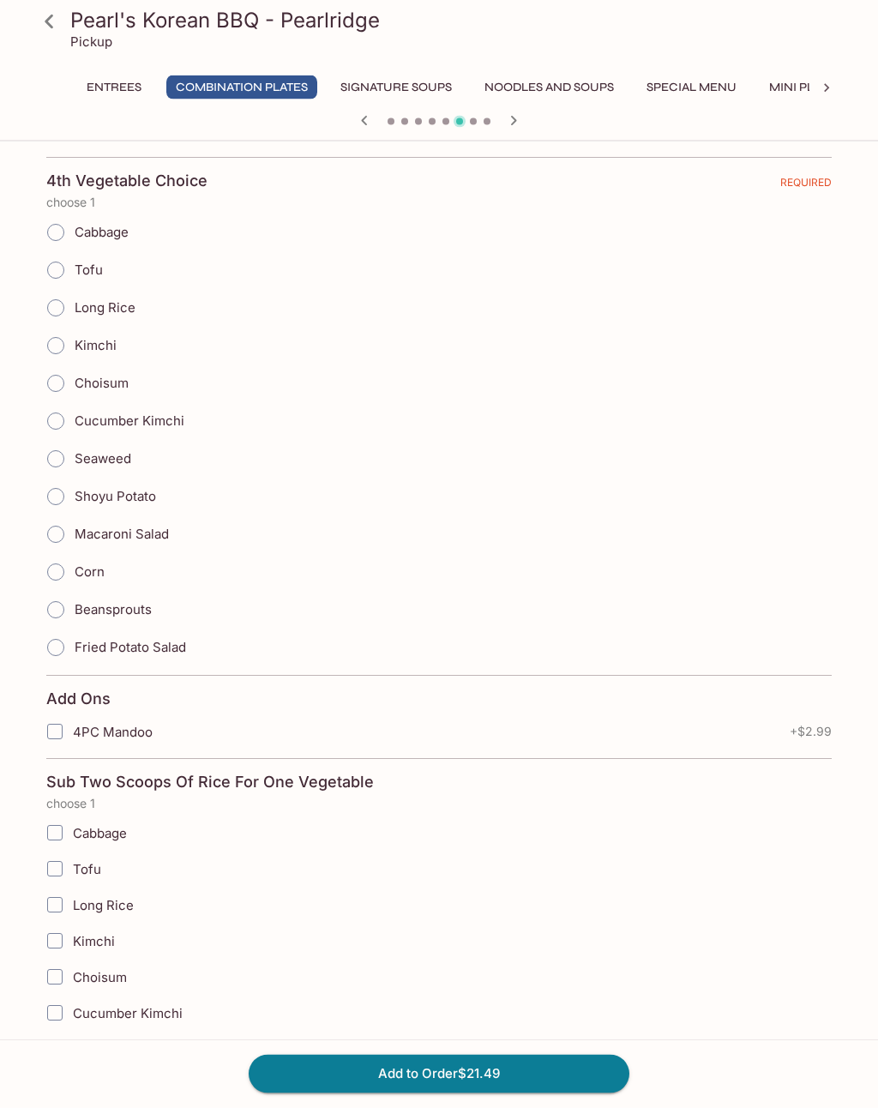
click at [62, 642] on input "Fried Potato Salad" at bounding box center [56, 648] width 36 height 36
radio input "true"
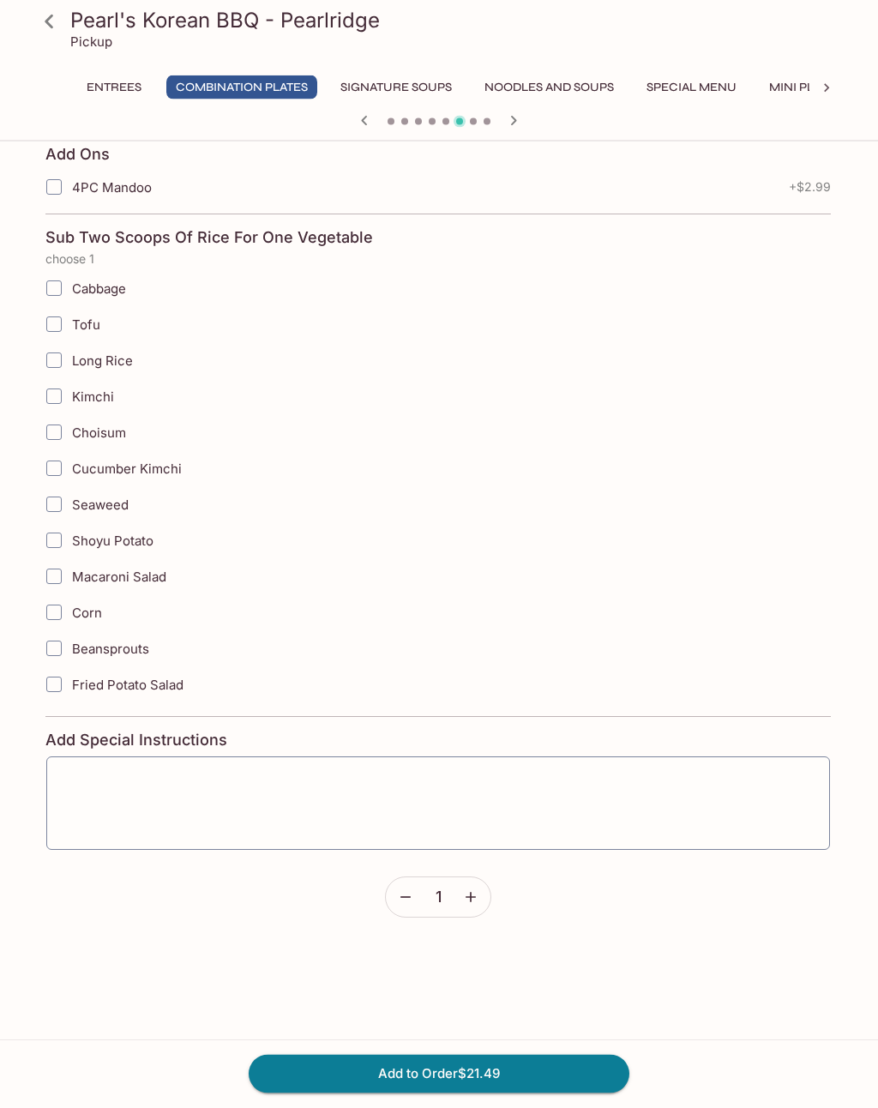
scroll to position [2459, 0]
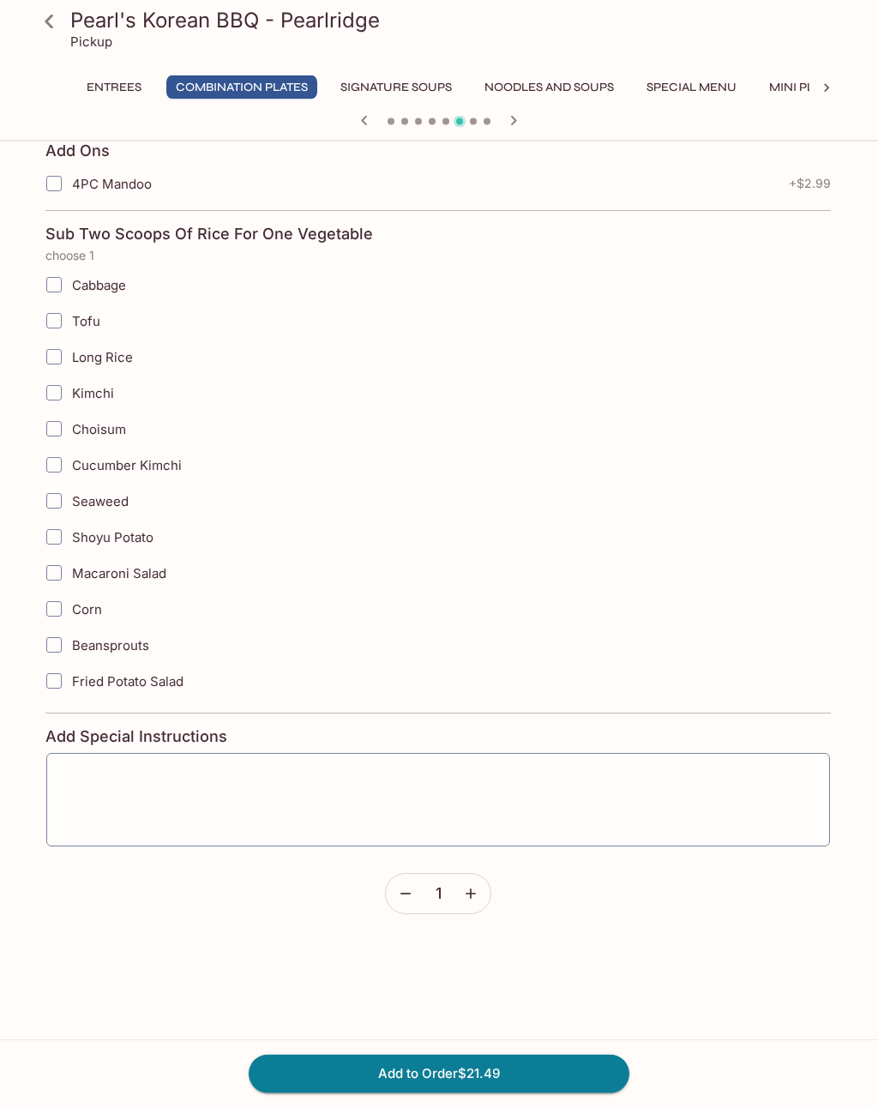
click at [523, 1093] on button "Add to Order $21.49" at bounding box center [439, 1074] width 381 height 38
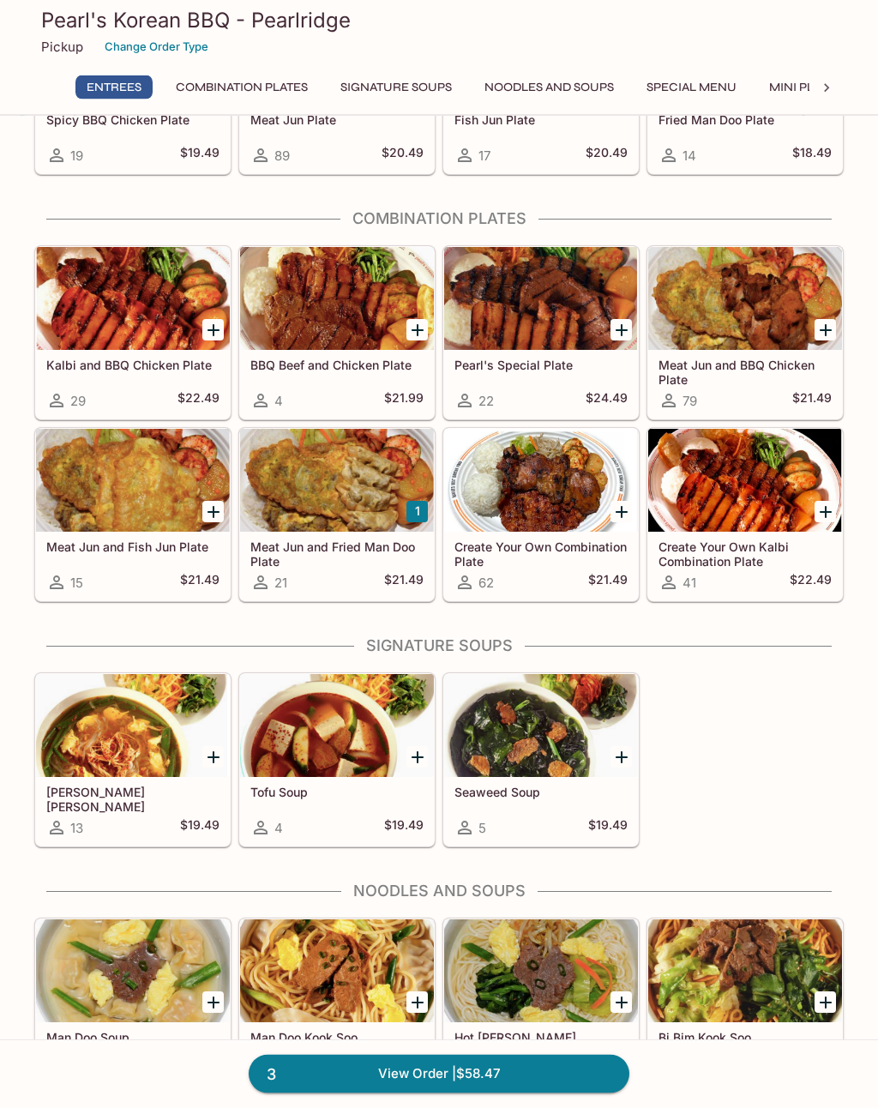
scroll to position [362, 0]
click at [562, 303] on div at bounding box center [541, 298] width 194 height 103
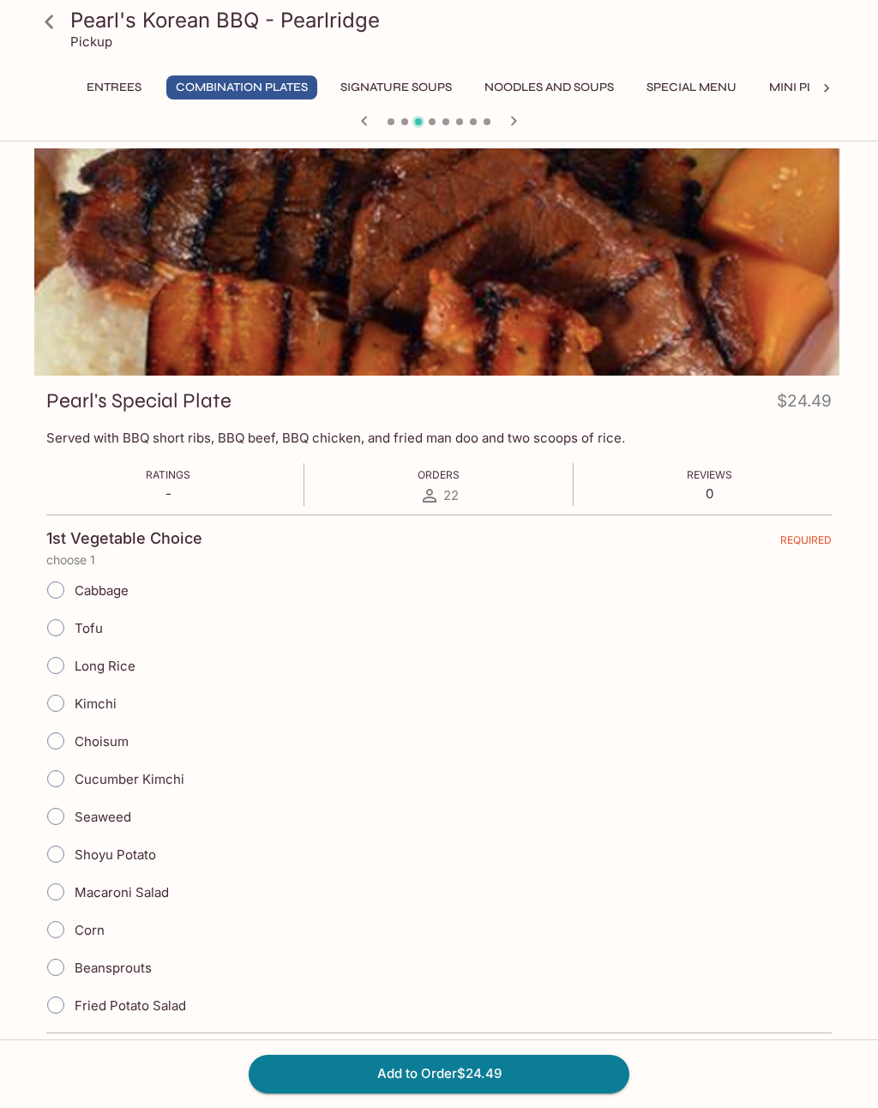
click at [60, 18] on icon at bounding box center [49, 22] width 30 height 30
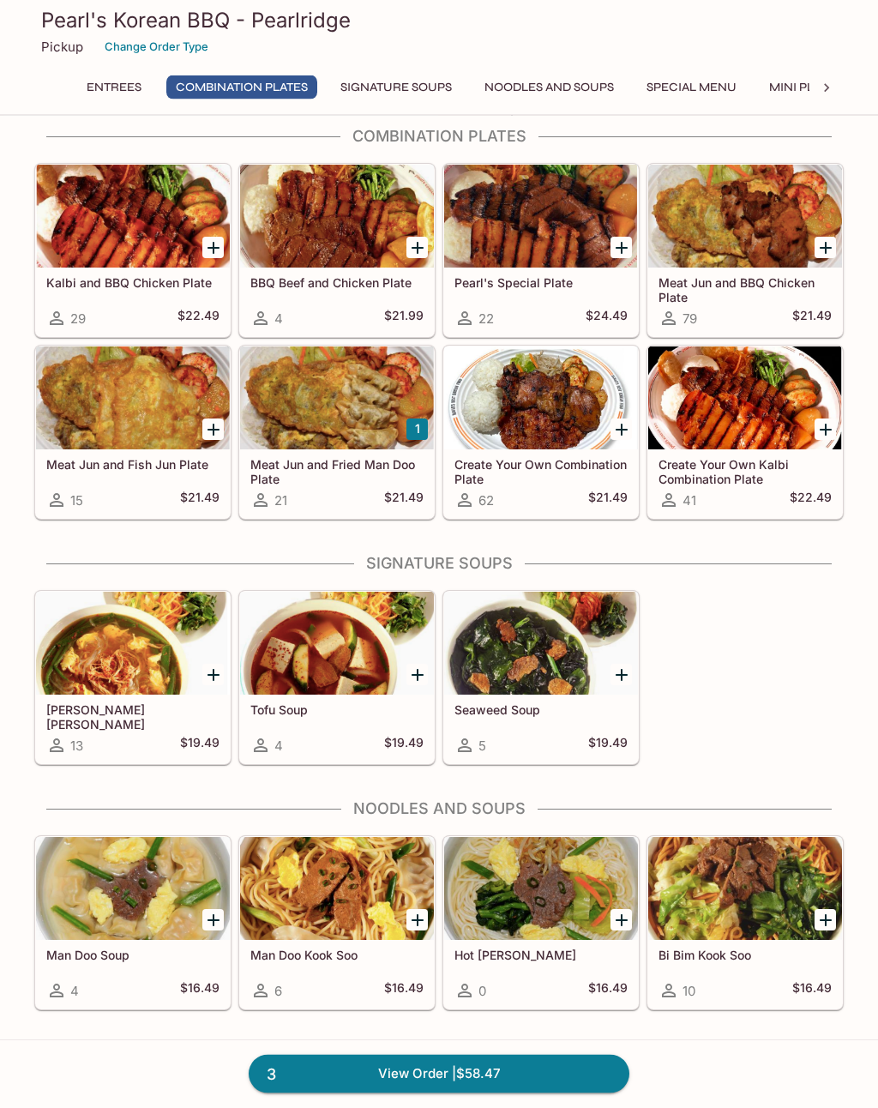
scroll to position [444, 0]
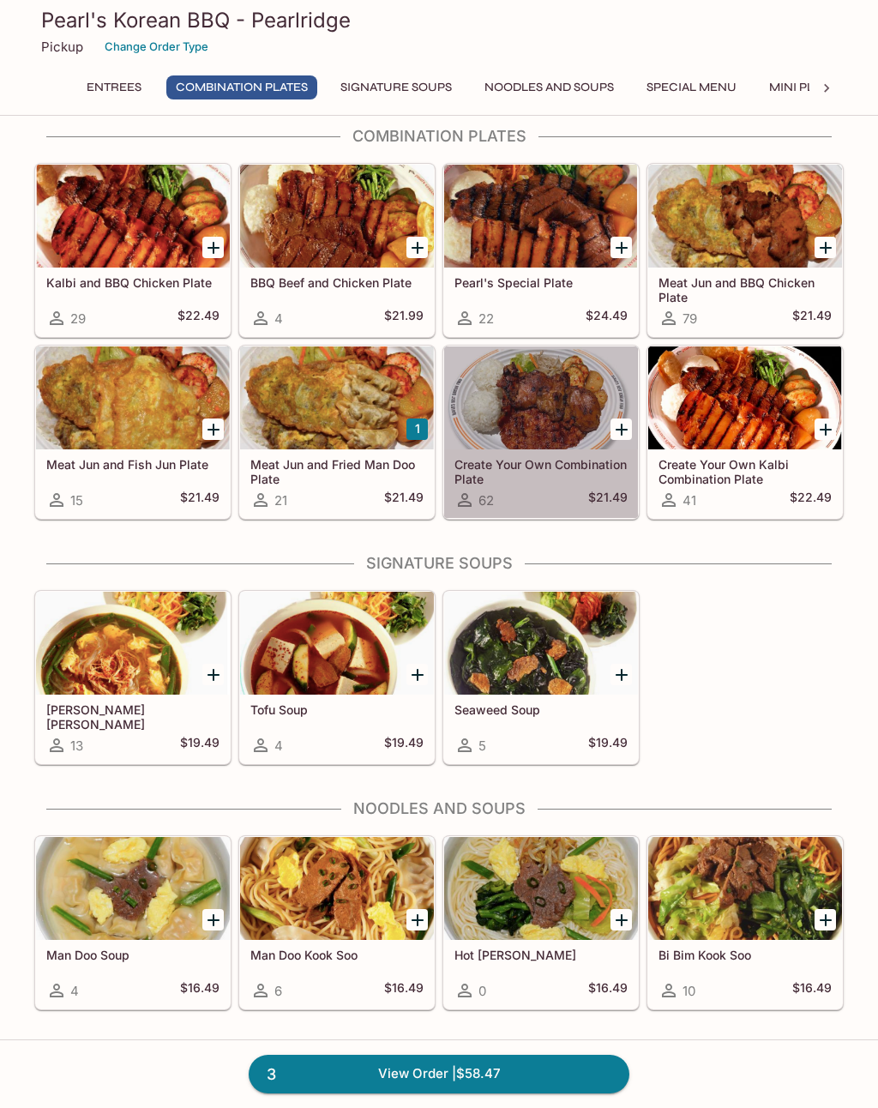
click at [579, 400] on div at bounding box center [541, 397] width 194 height 103
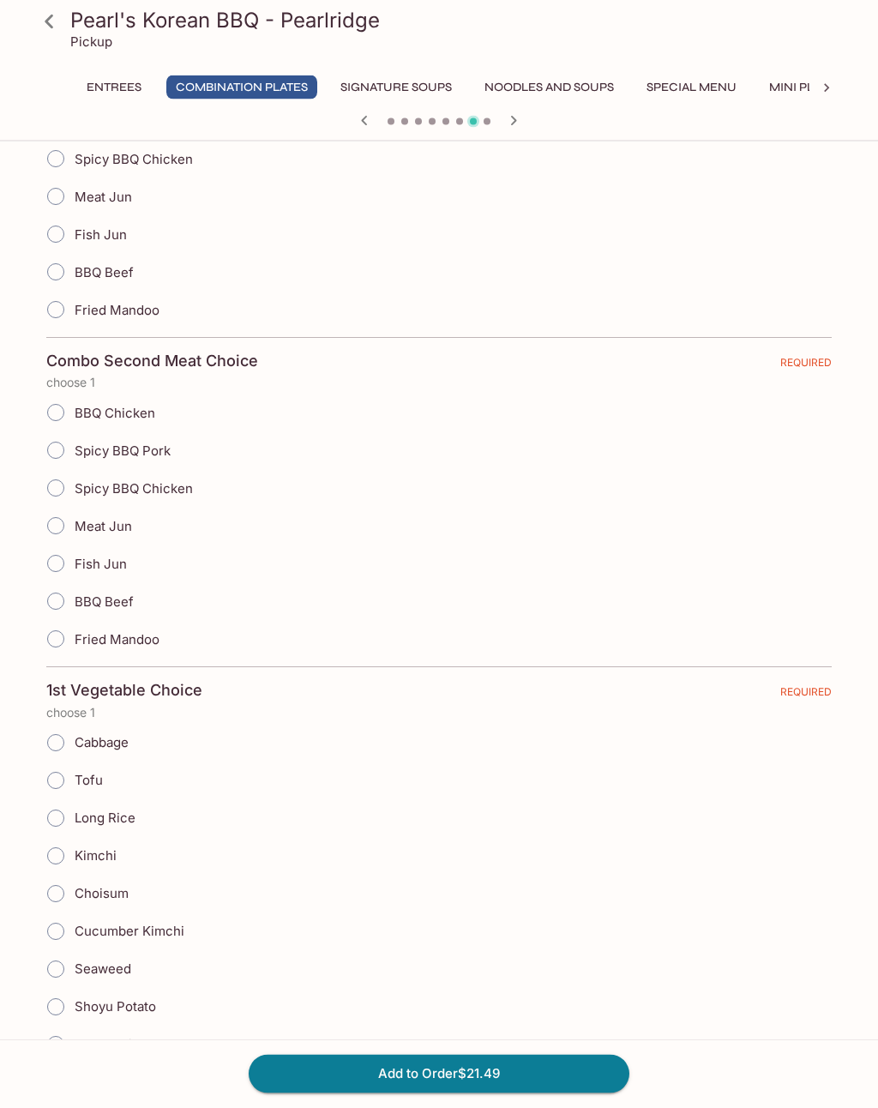
scroll to position [436, 0]
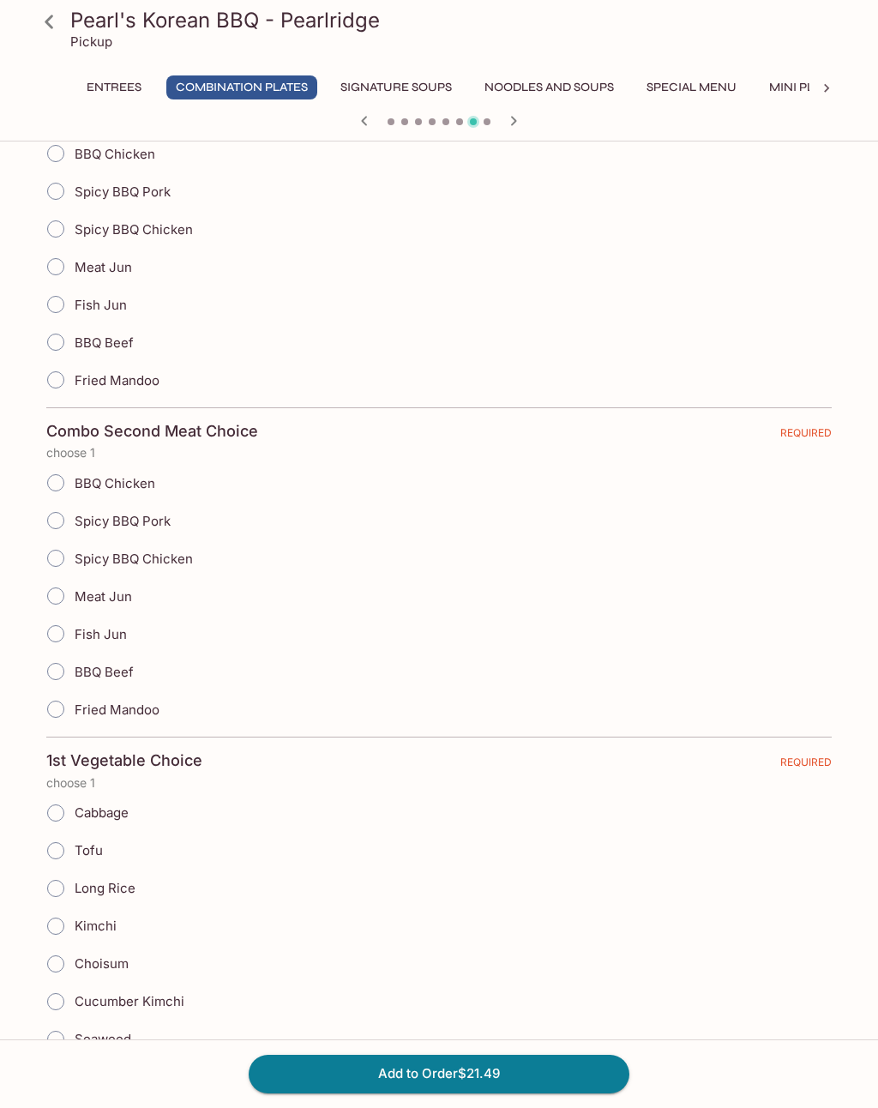
click at [66, 262] on input "Meat Jun" at bounding box center [56, 267] width 36 height 36
radio input "true"
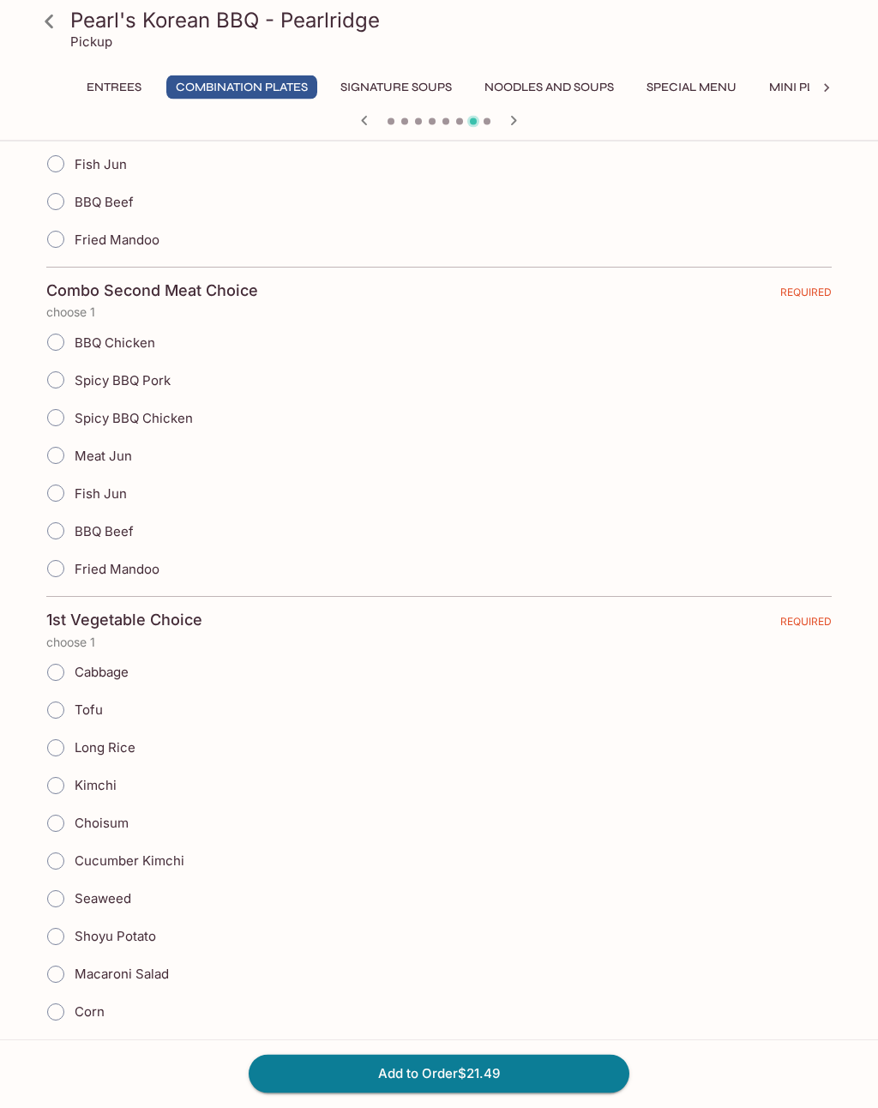
scroll to position [579, 0]
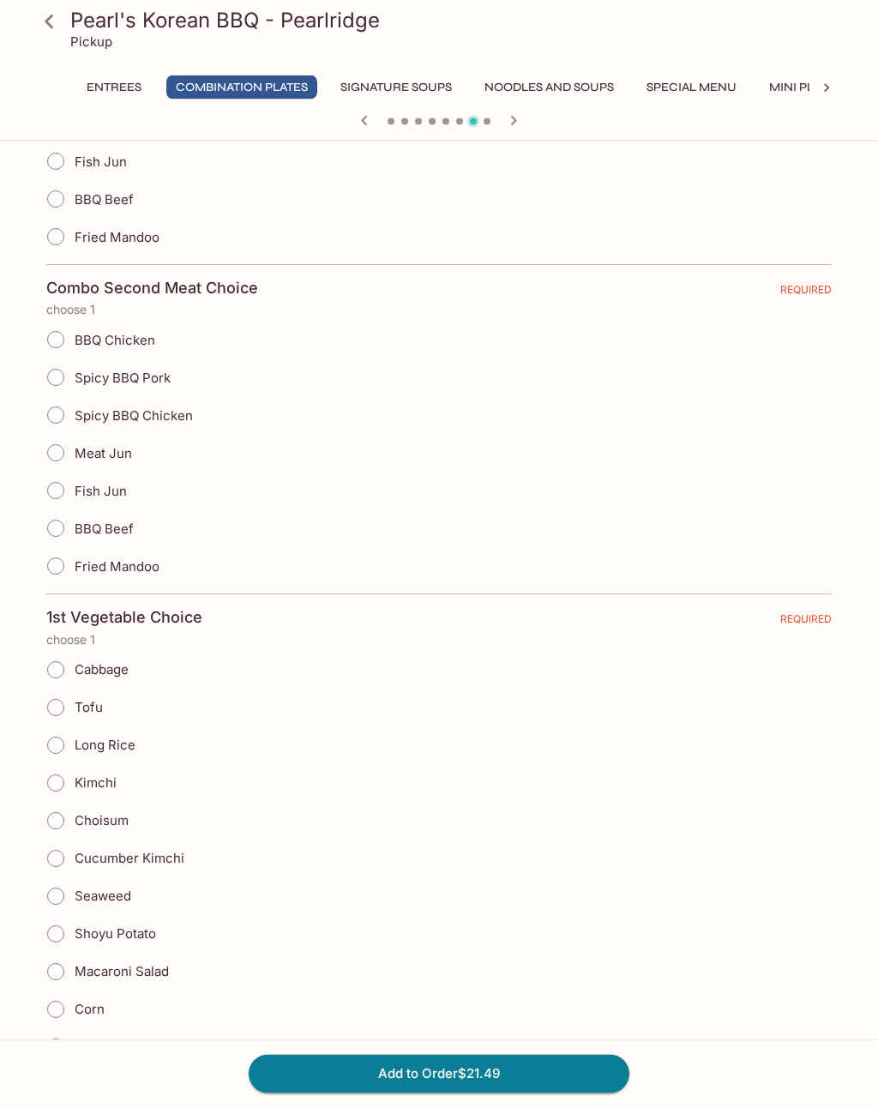
click at [71, 519] on input "BBQ Beef" at bounding box center [56, 529] width 36 height 36
radio input "true"
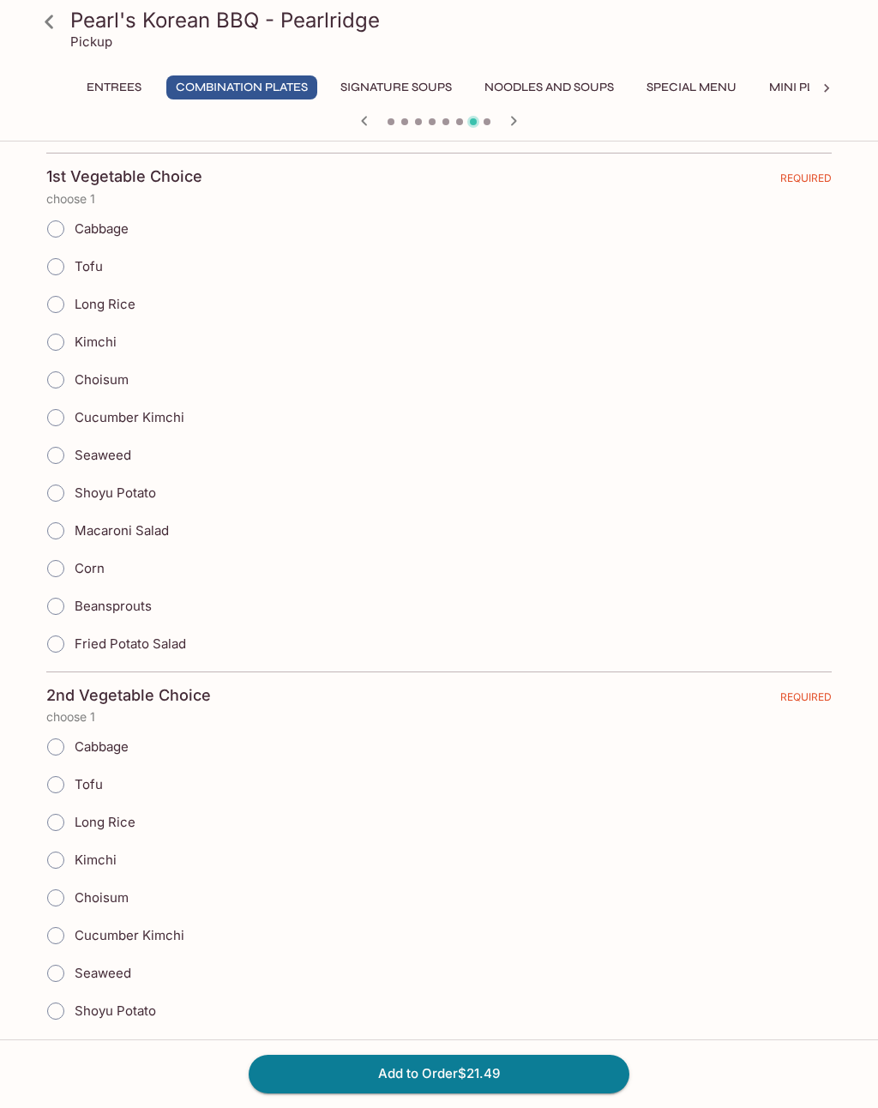
scroll to position [1025, 0]
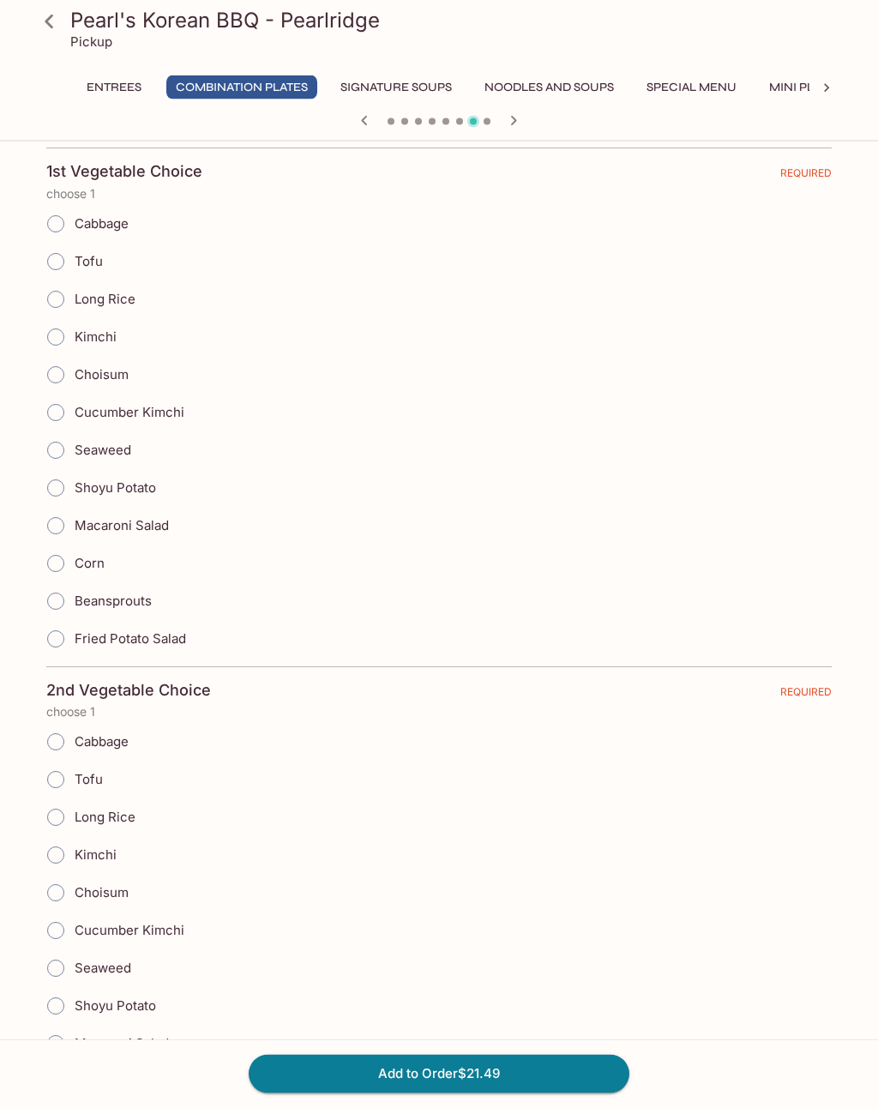
click at [70, 553] on input "Corn" at bounding box center [56, 564] width 36 height 36
radio input "true"
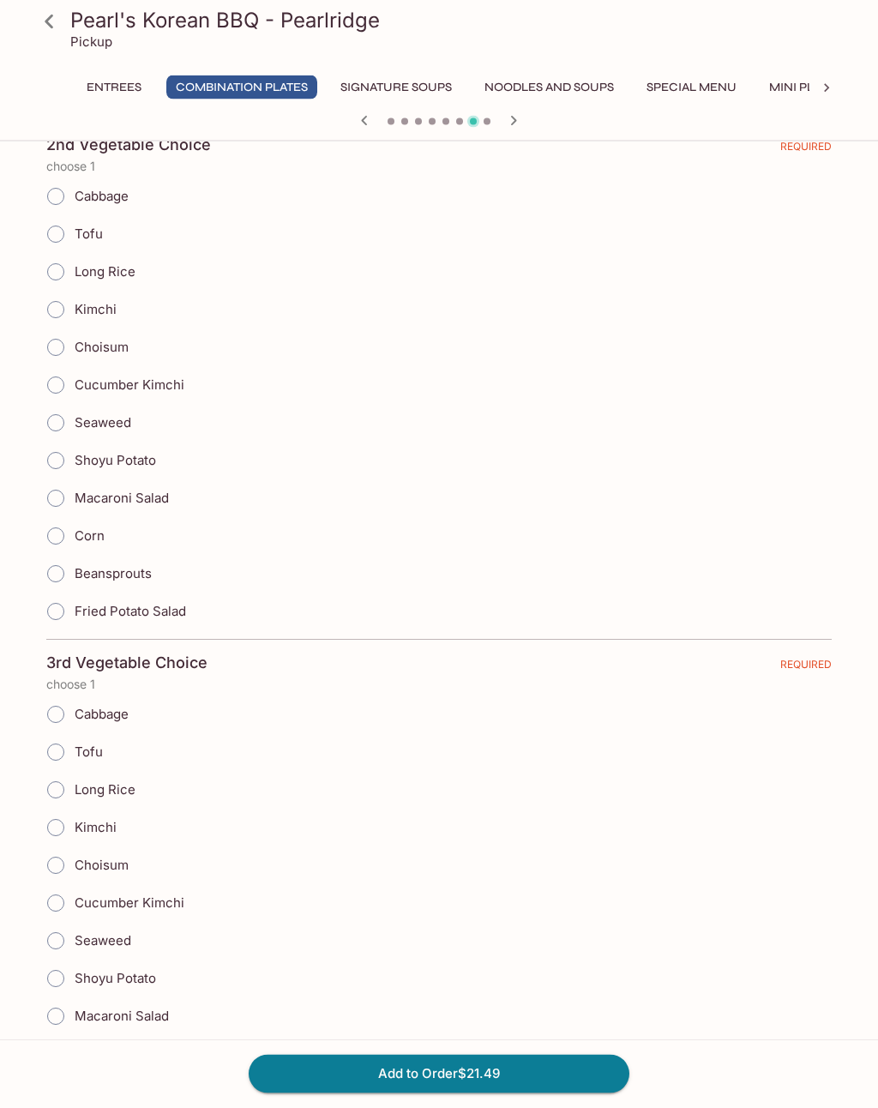
scroll to position [1571, 0]
click at [71, 529] on input "Corn" at bounding box center [56, 536] width 36 height 36
radio input "true"
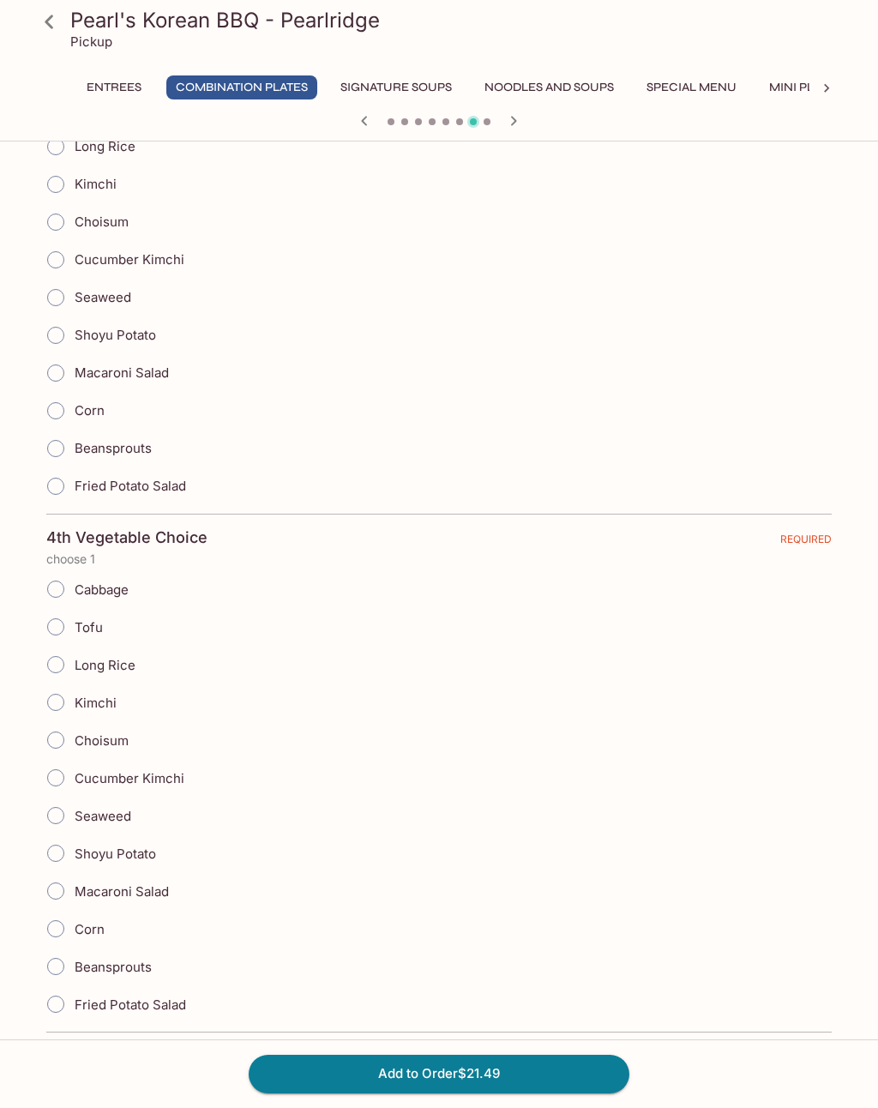
scroll to position [2281, 0]
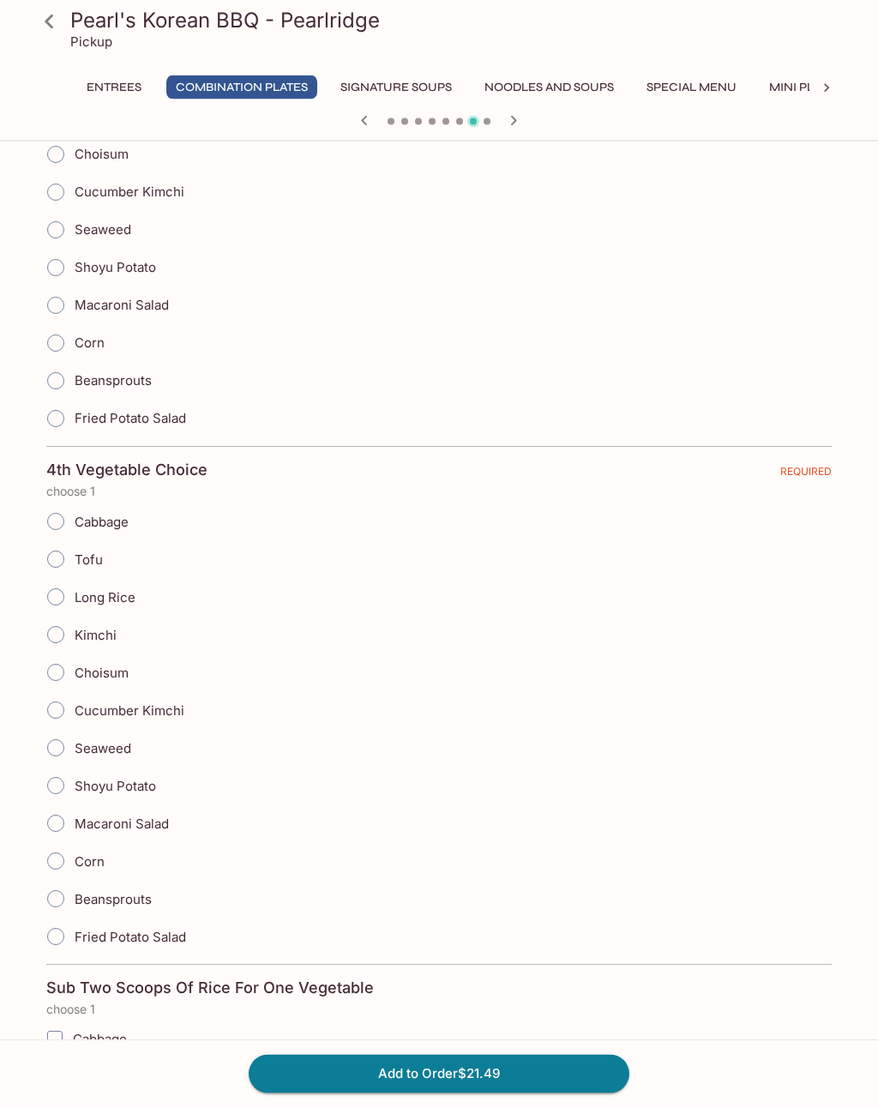
click at [68, 343] on input "Corn" at bounding box center [56, 344] width 36 height 36
radio input "true"
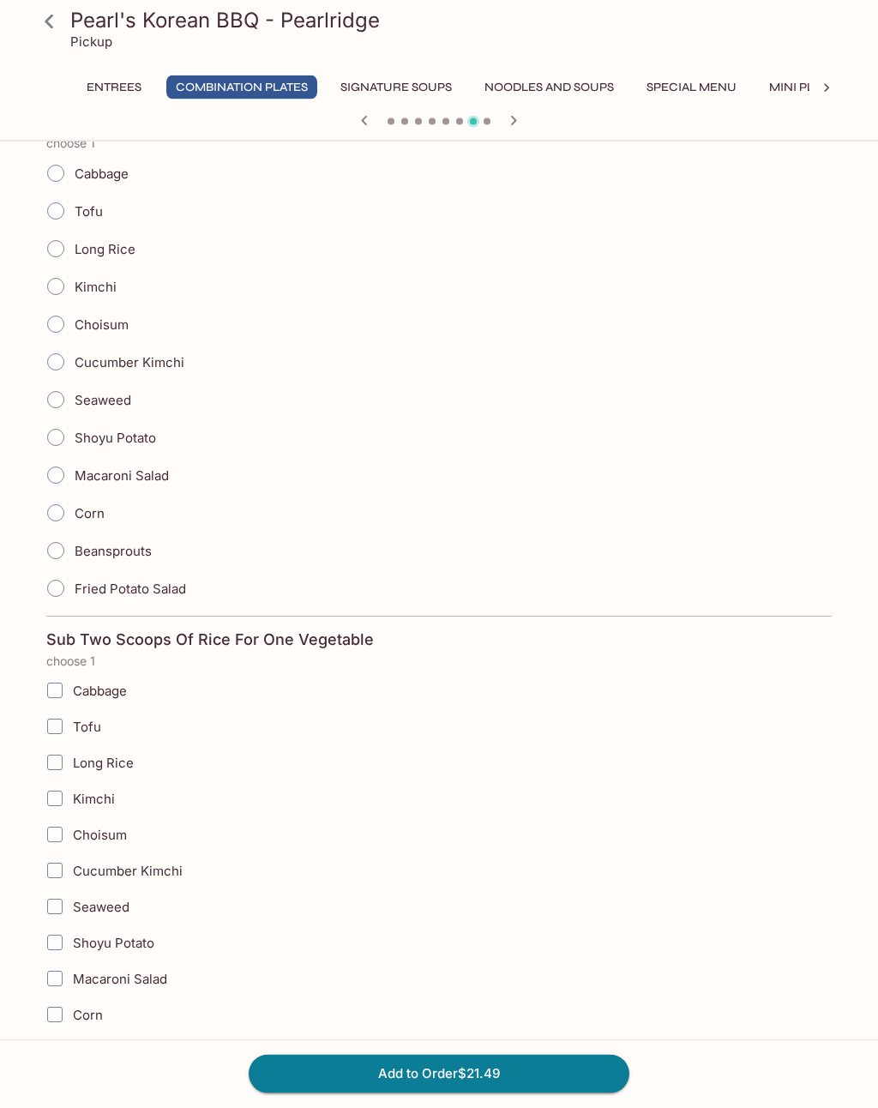
scroll to position [2635, 0]
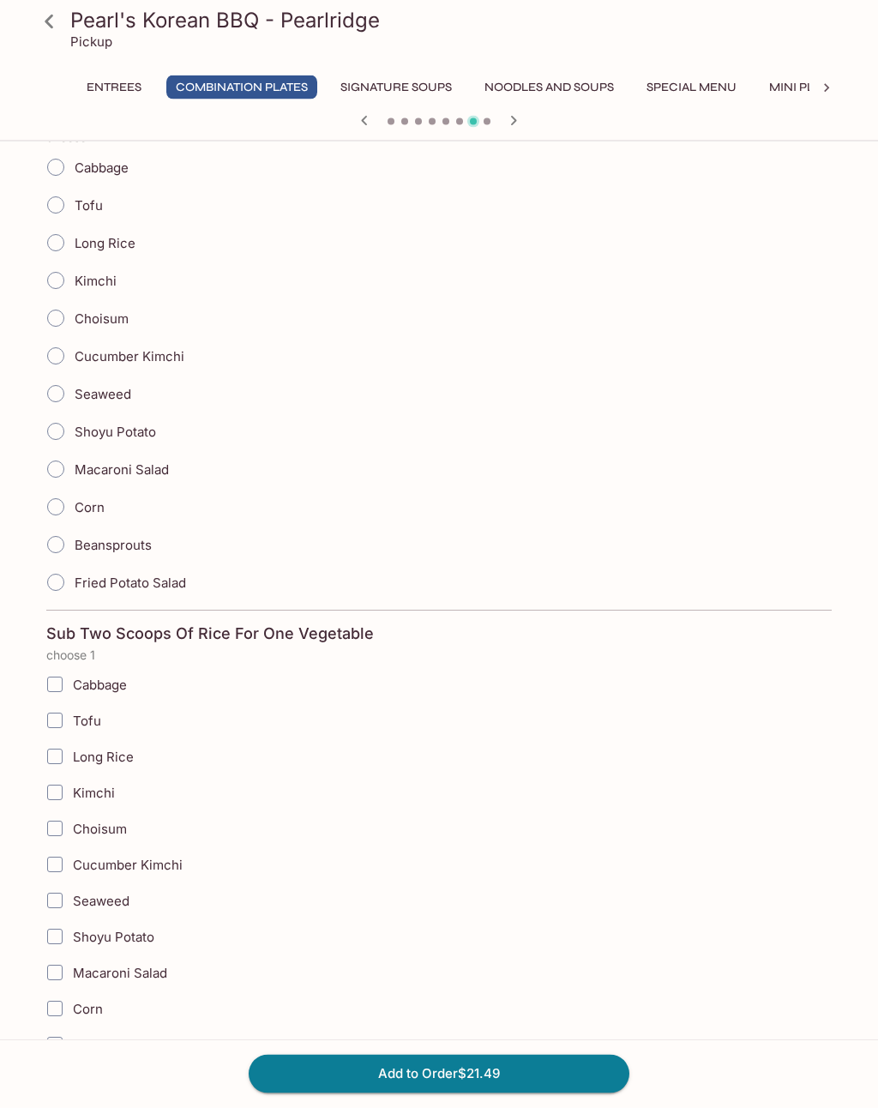
click at [64, 469] on input "Macaroni Salad" at bounding box center [56, 470] width 36 height 36
radio input "true"
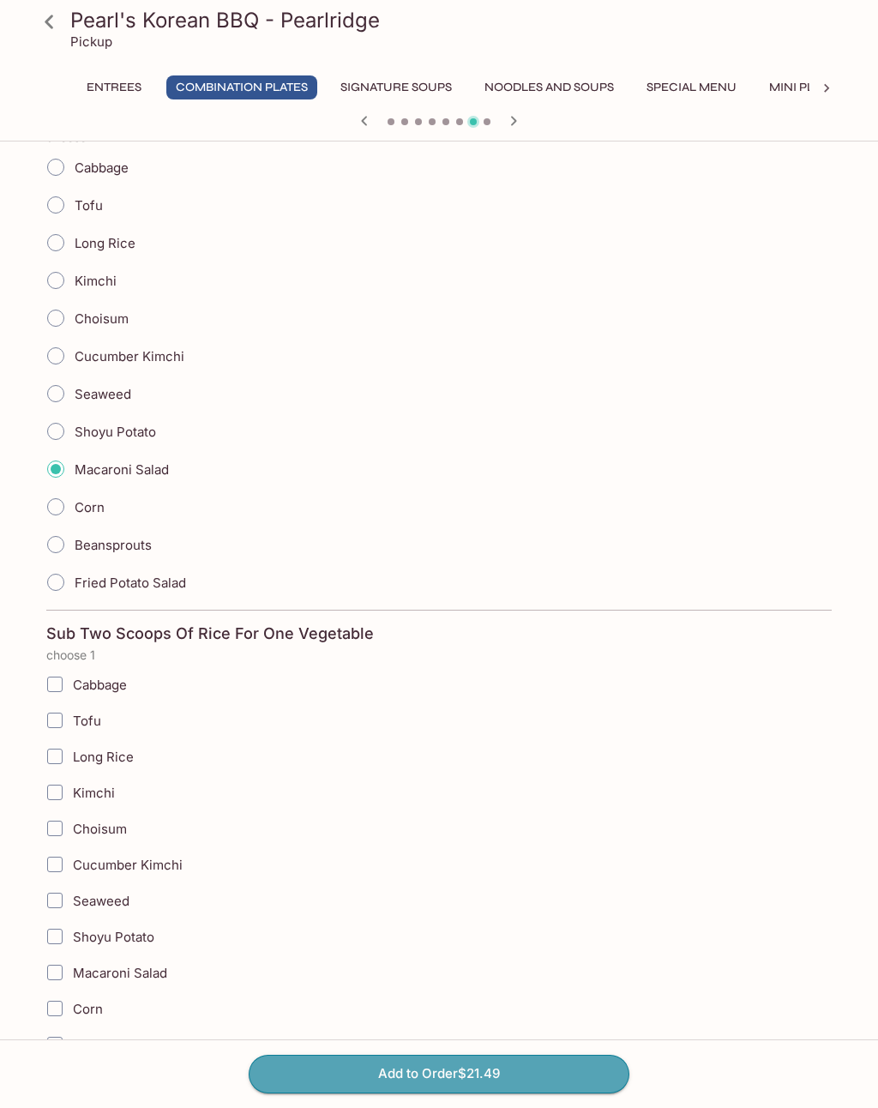
click at [533, 1093] on button "Add to Order $21.49" at bounding box center [439, 1074] width 381 height 38
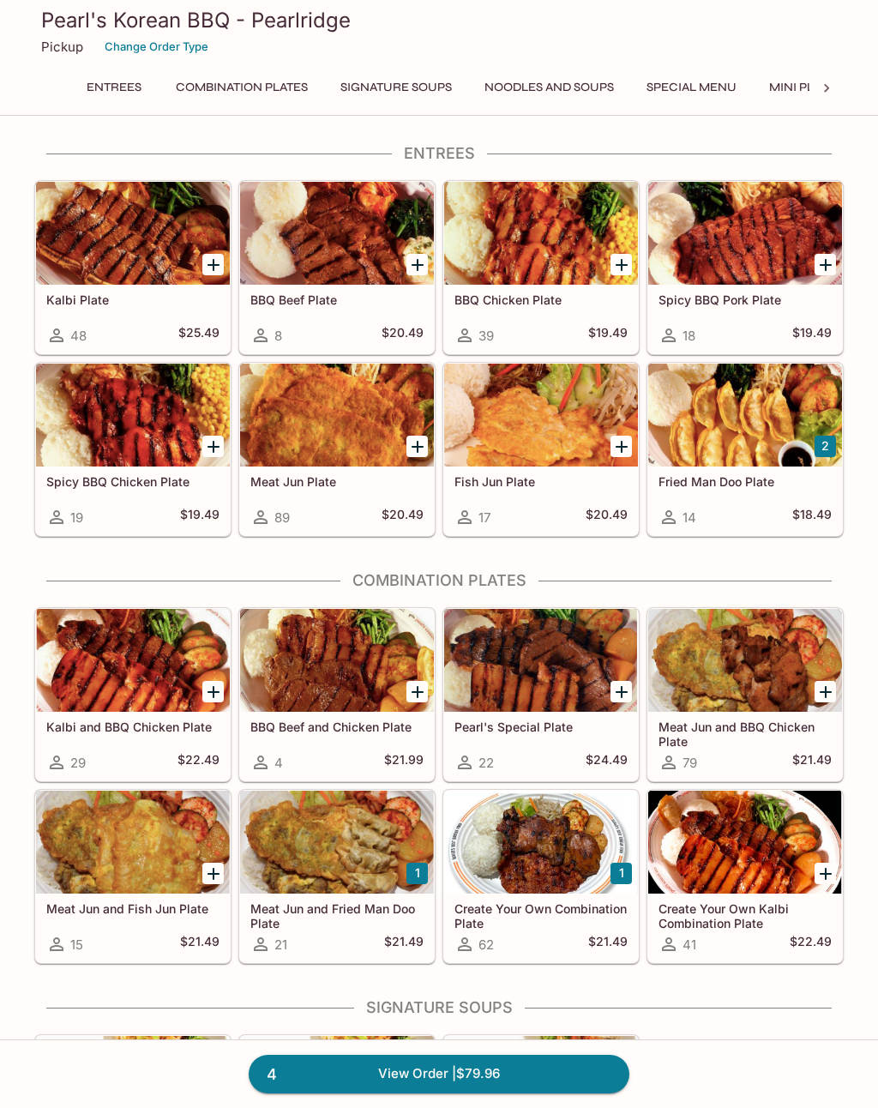
click at [540, 1093] on link "4 View Order | $79.96" at bounding box center [439, 1074] width 381 height 38
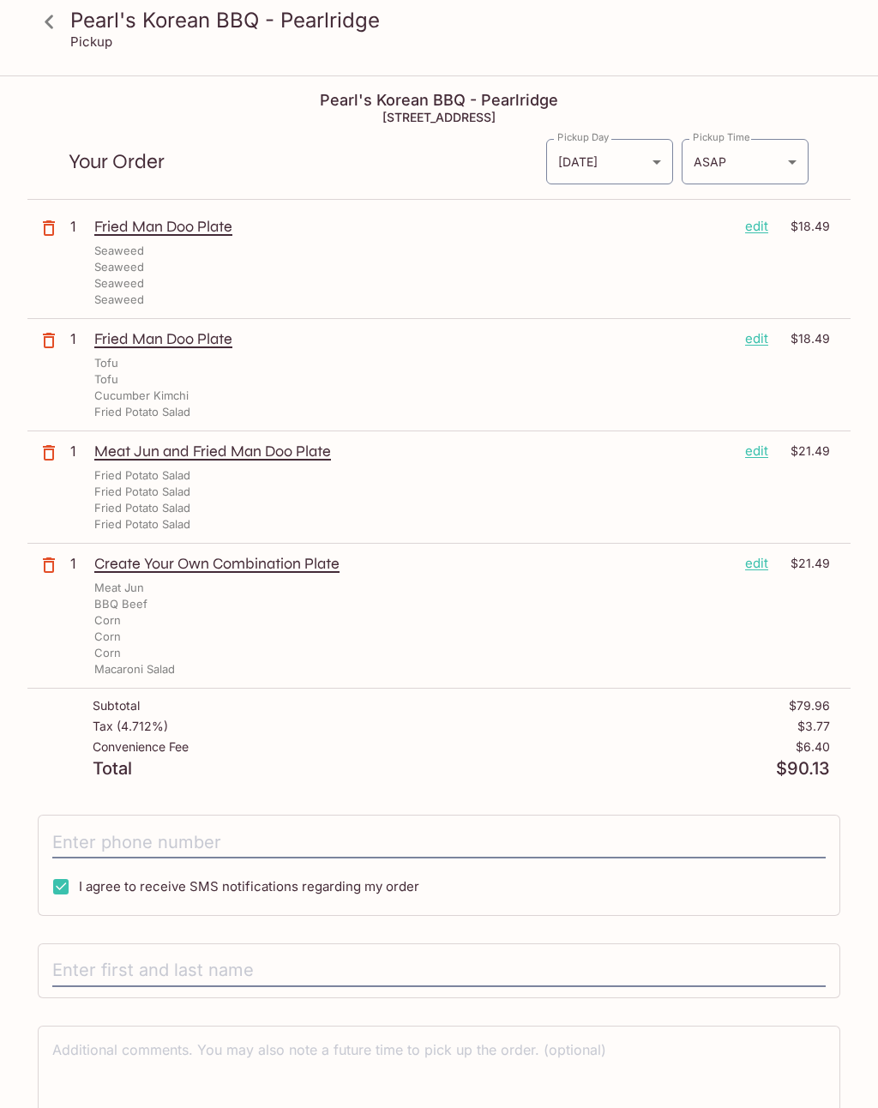
click at [780, 172] on body "Pearl's Korean BBQ - Pearlridge Pickup Pearl's Korean BBQ - Pearlridge 98-[STRE…" at bounding box center [439, 631] width 878 height 1108
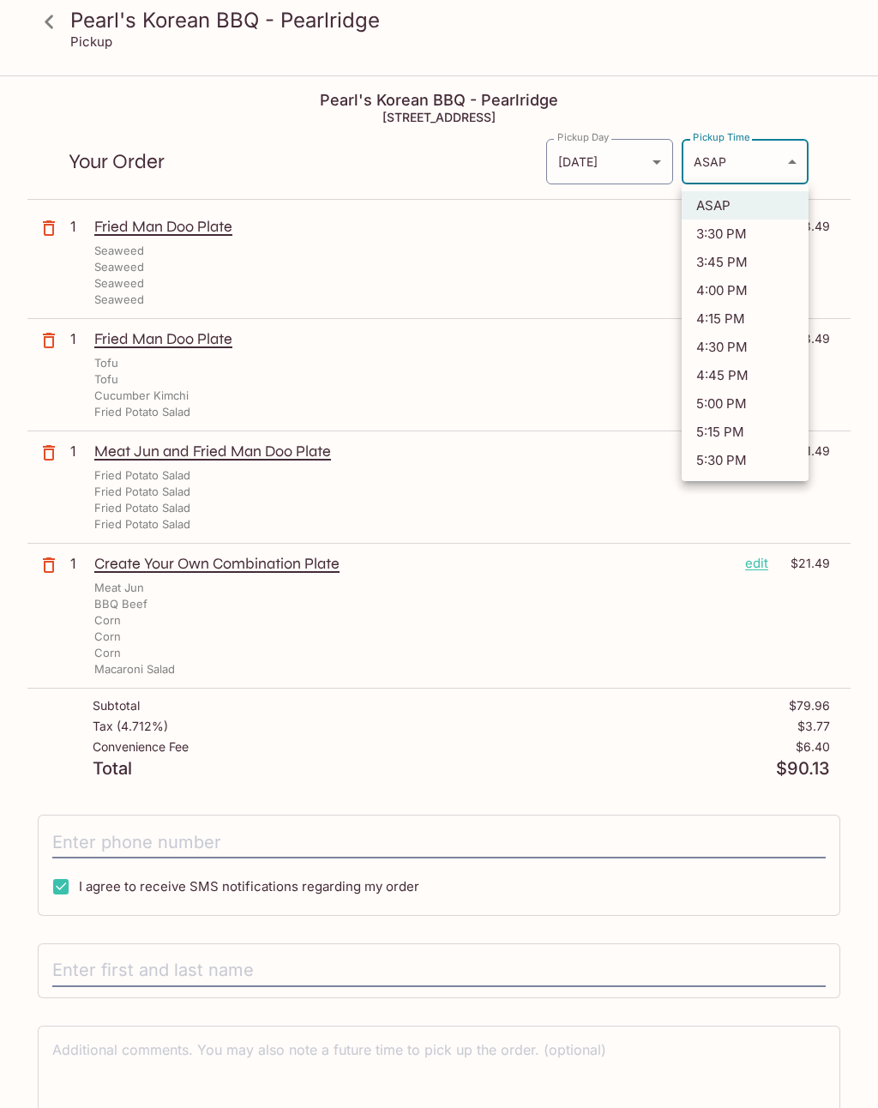
click at [749, 290] on li "4:00 PM" at bounding box center [745, 290] width 127 height 28
type input "[DATE]T02:00:42.000000Z"
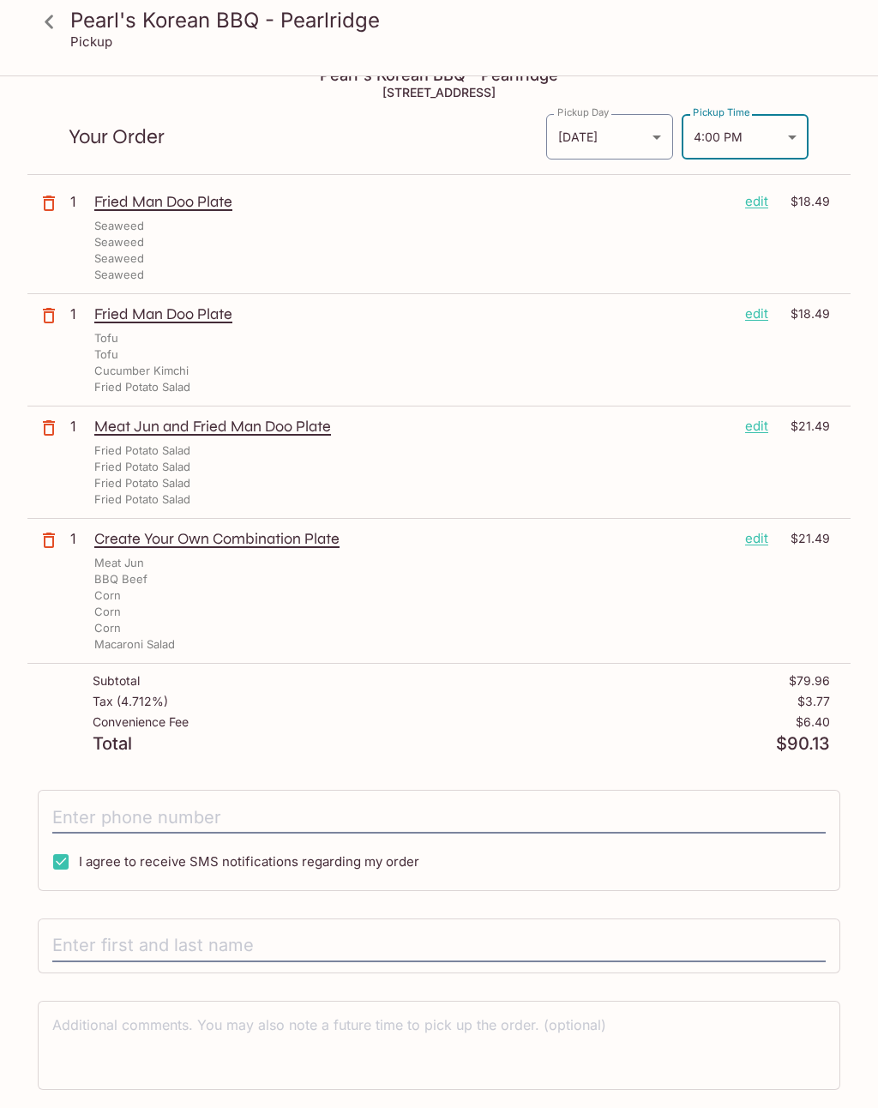
scroll to position [97, 0]
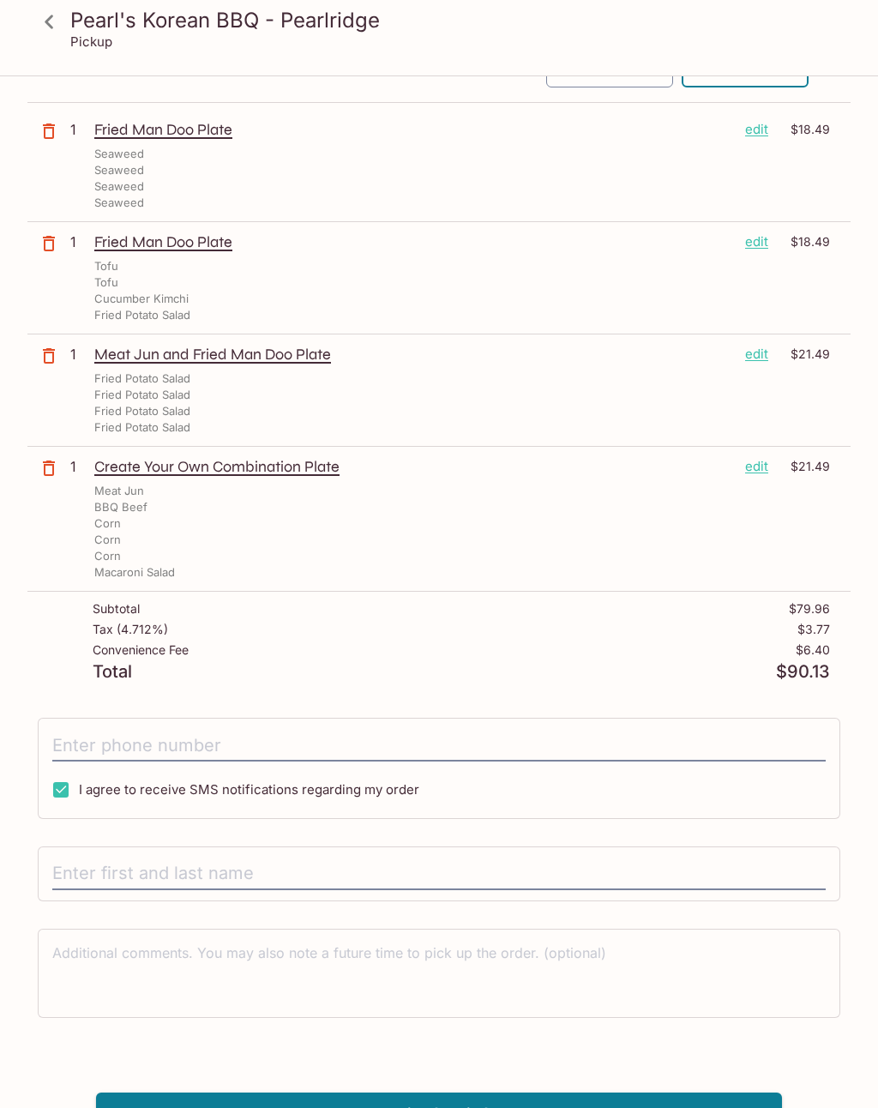
click at [557, 743] on input "tel" at bounding box center [439, 745] width 774 height 33
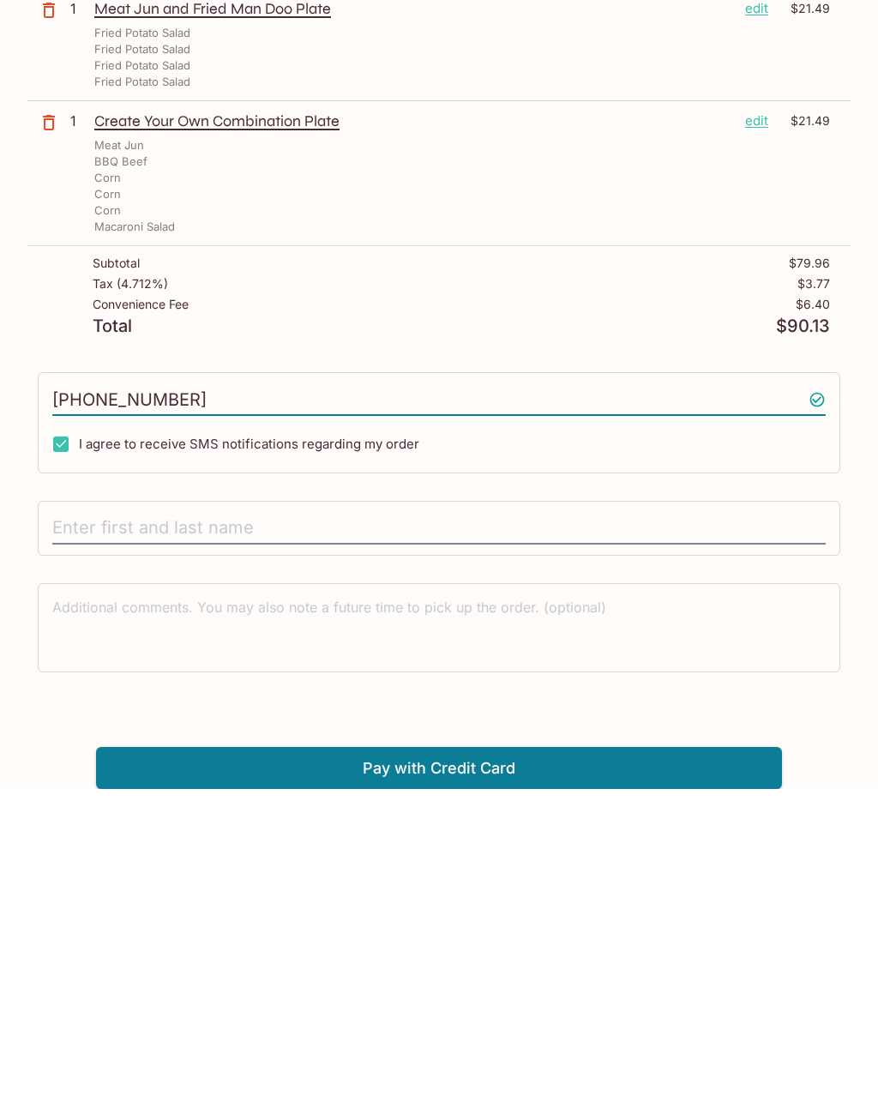
type input "[PHONE_NUMBER]"
click at [522, 831] on input "text" at bounding box center [439, 847] width 774 height 33
type input "[PERSON_NAME]"
click at [516, 1066] on button "Pay with Credit Card" at bounding box center [439, 1087] width 686 height 43
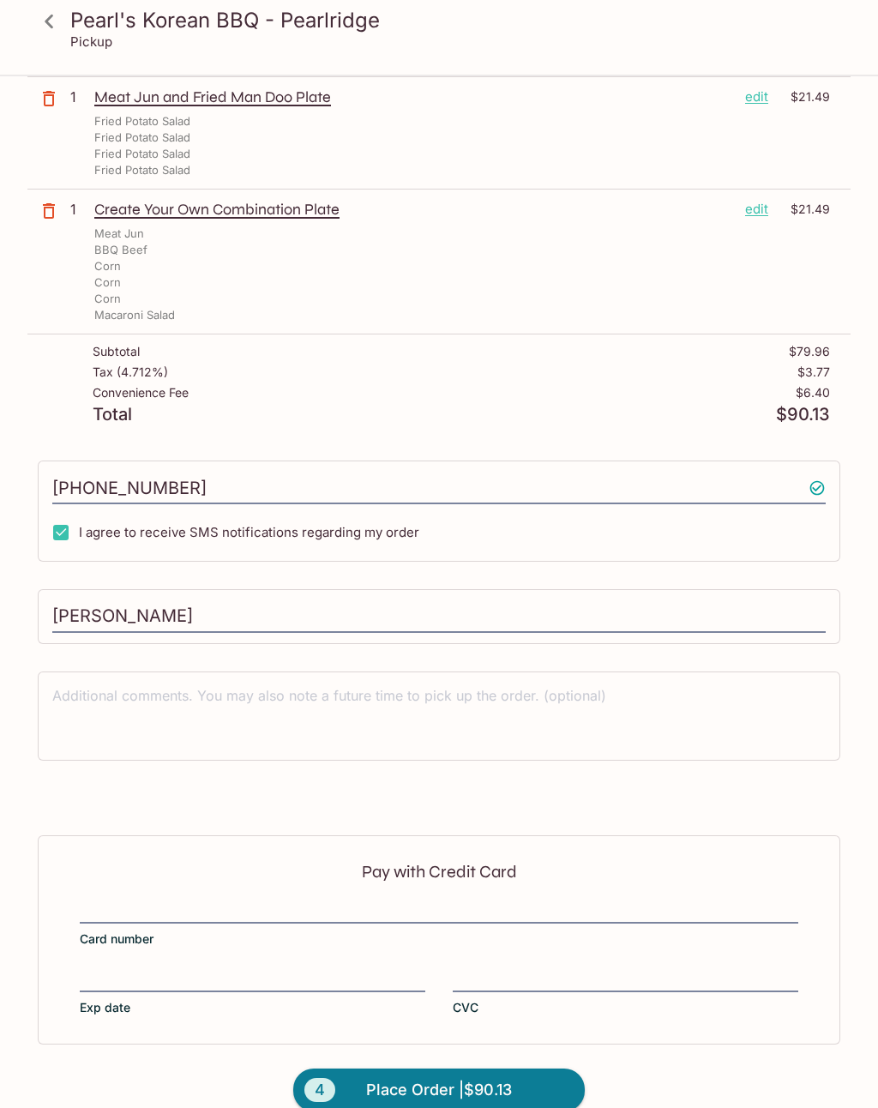
scroll to position [354, 0]
click at [477, 900] on div at bounding box center [439, 912] width 719 height 24
click at [477, 901] on input "Card number" at bounding box center [439, 901] width 719 height 1
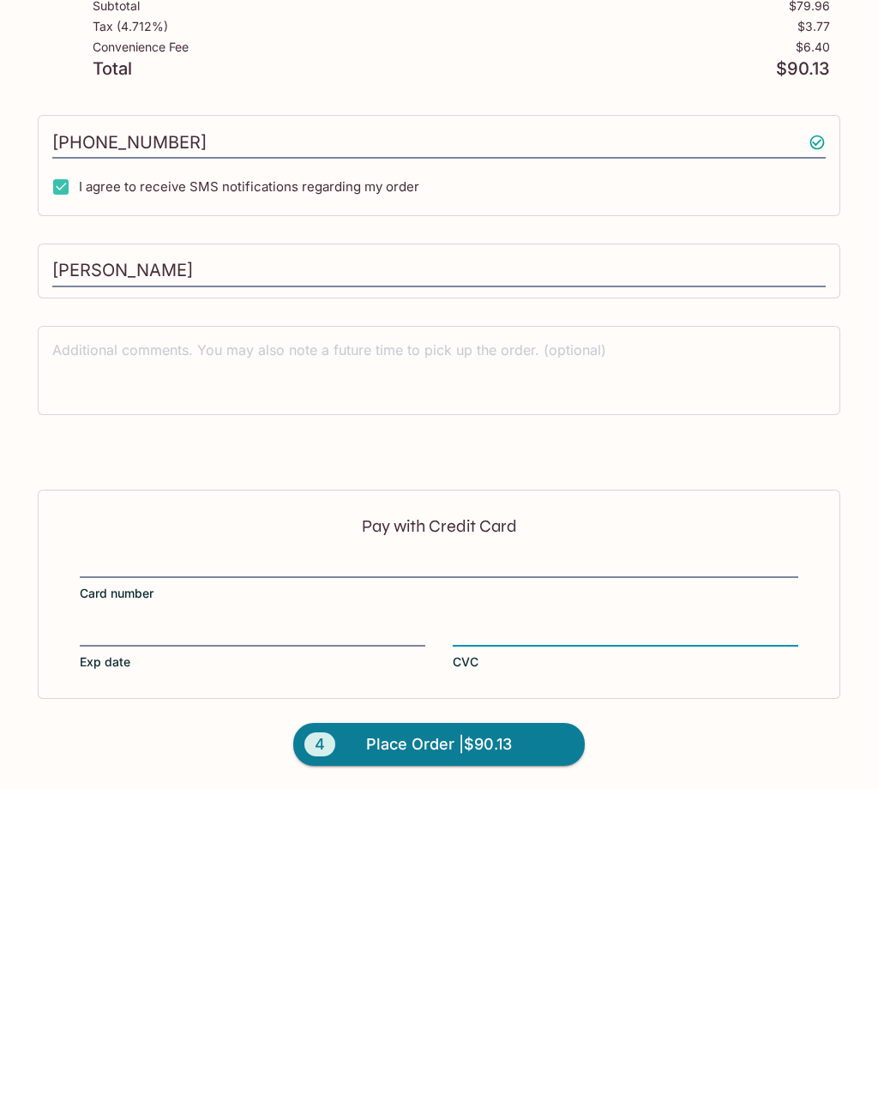
click at [523, 1042] on button "4 Place Order | $90.13" at bounding box center [439, 1063] width 292 height 43
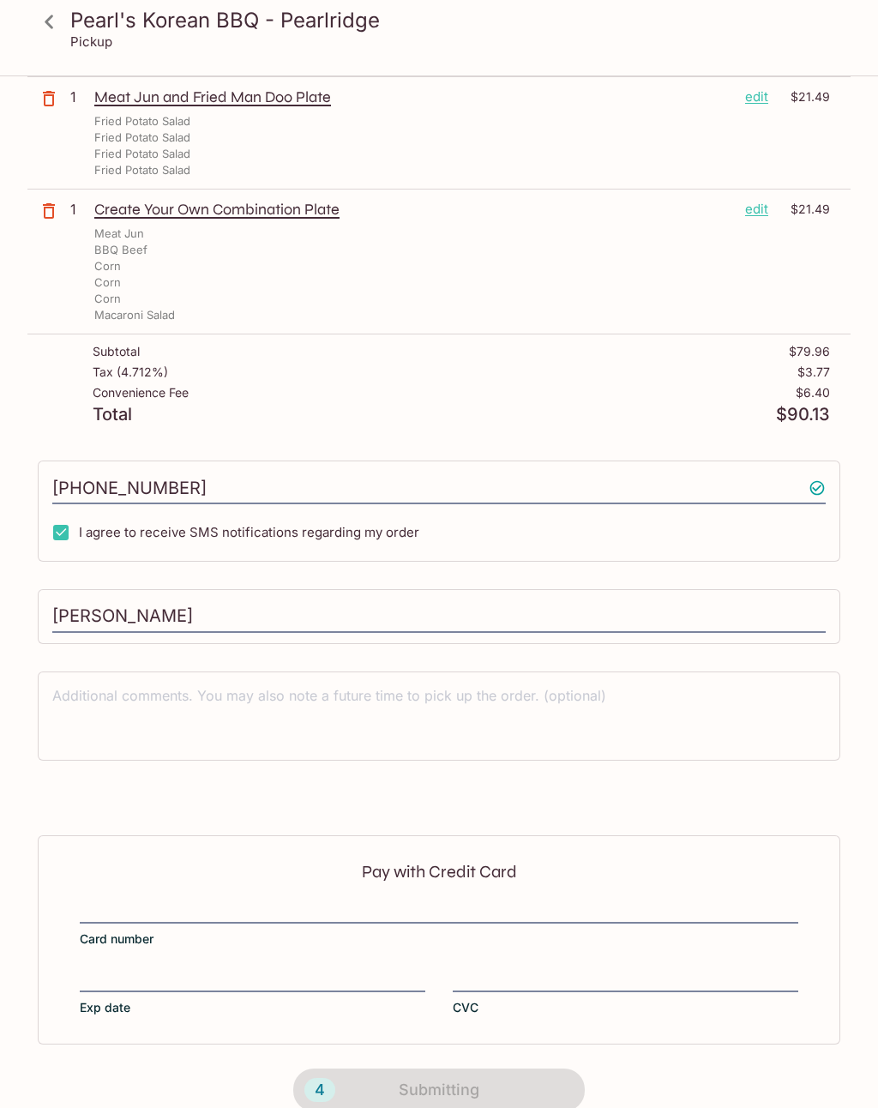
scroll to position [0, 0]
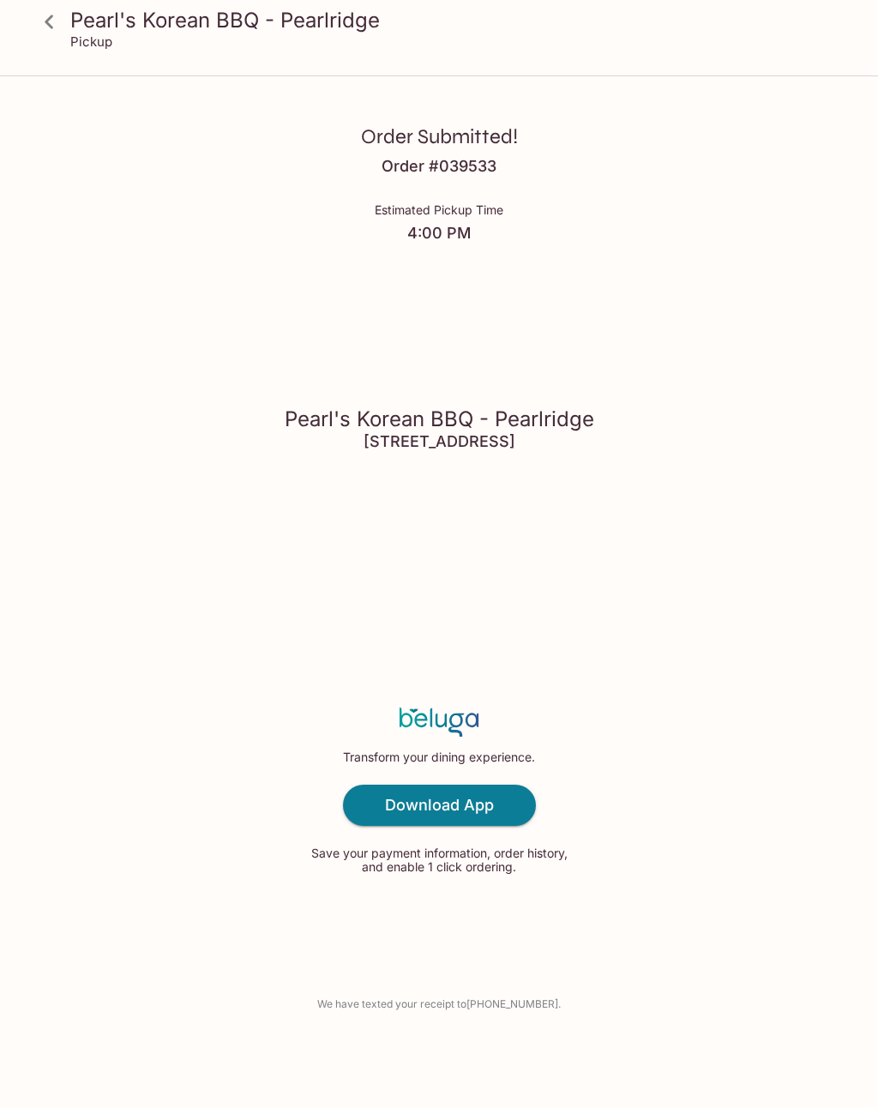
click at [52, 9] on icon at bounding box center [49, 22] width 30 height 30
